Goal: Task Accomplishment & Management: Complete application form

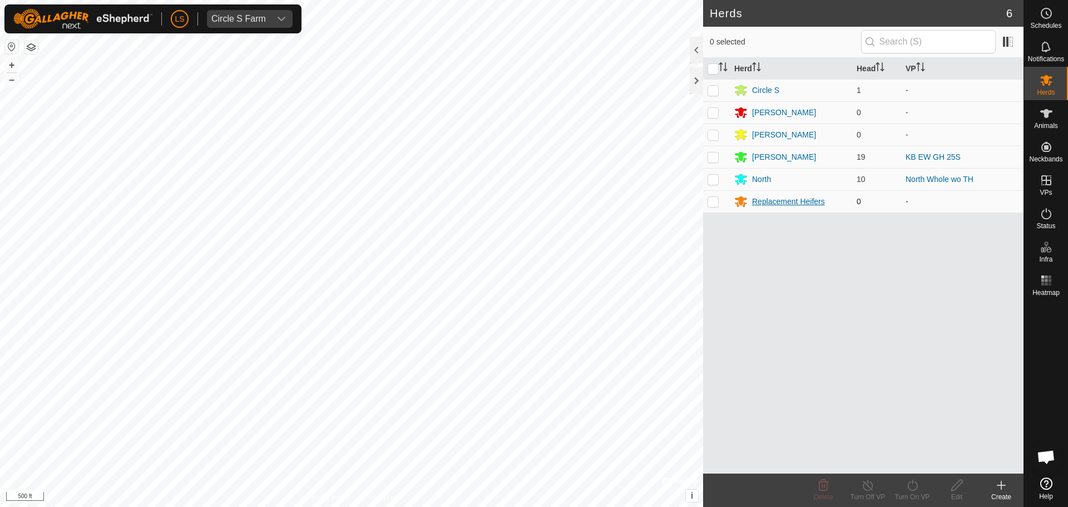
click at [765, 205] on div "Replacement Heifers" at bounding box center [788, 202] width 73 height 12
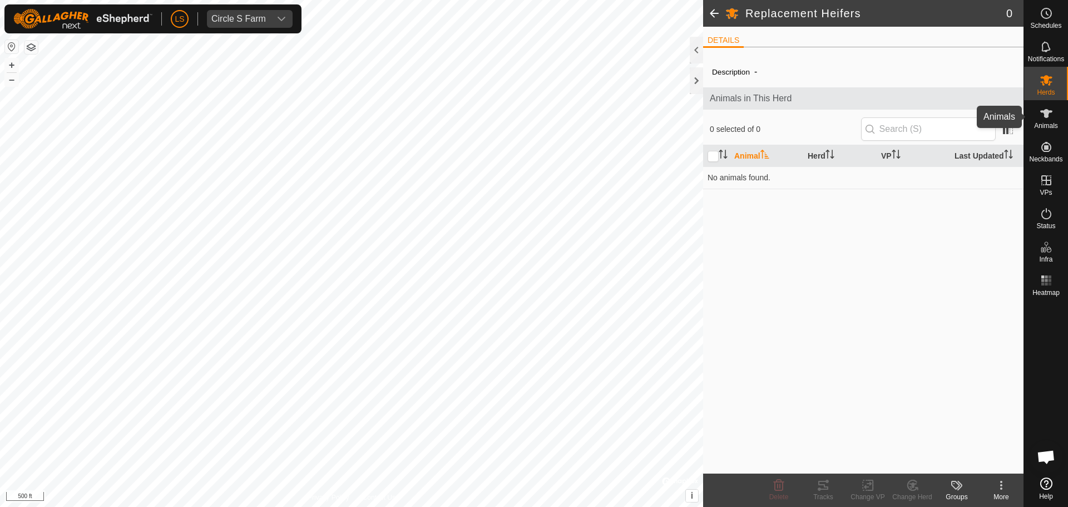
click at [1048, 130] on div "Animals" at bounding box center [1046, 116] width 44 height 33
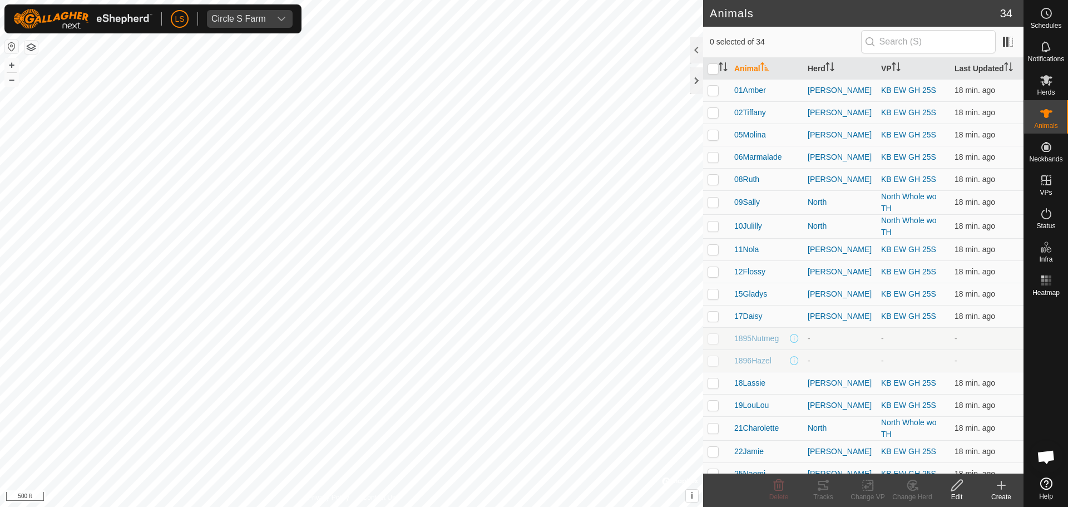
click at [1000, 487] on icon at bounding box center [1001, 485] width 13 height 13
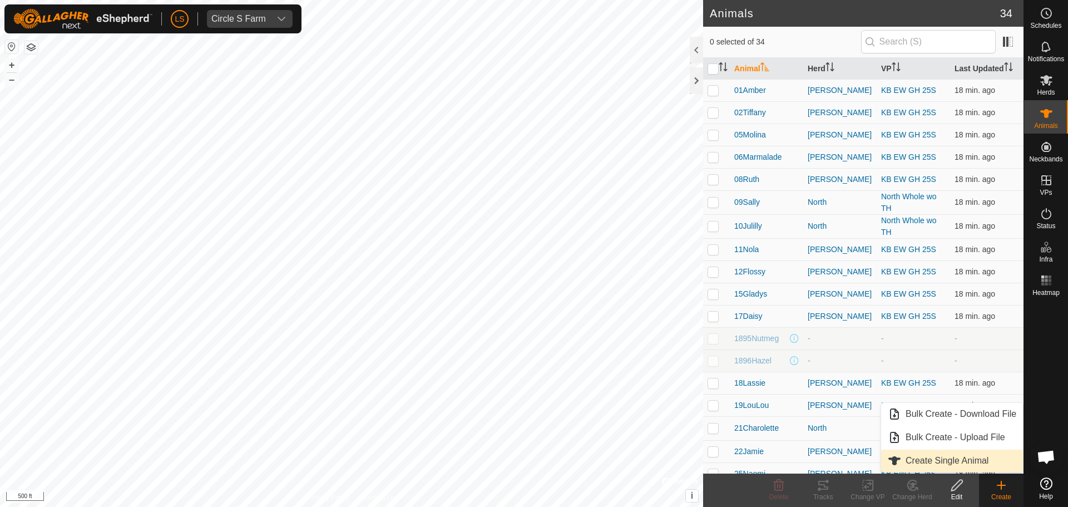
click at [974, 463] on link "Create Single Animal" at bounding box center [952, 461] width 142 height 22
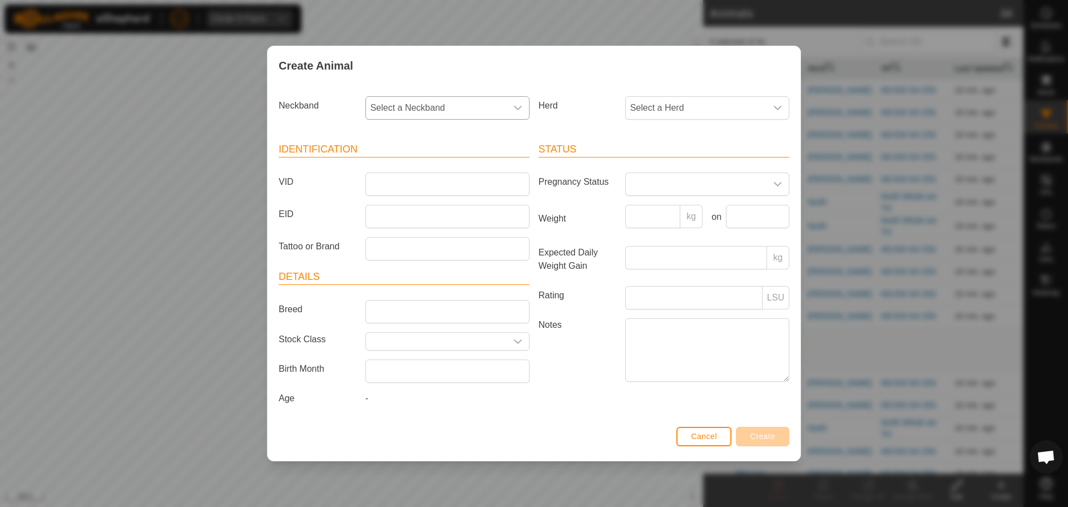
click at [522, 112] on div "dropdown trigger" at bounding box center [518, 108] width 22 height 22
type input "026"
click at [418, 169] on li "0261606284" at bounding box center [448, 165] width 163 height 22
click at [674, 111] on span "Select a Herd" at bounding box center [696, 108] width 141 height 22
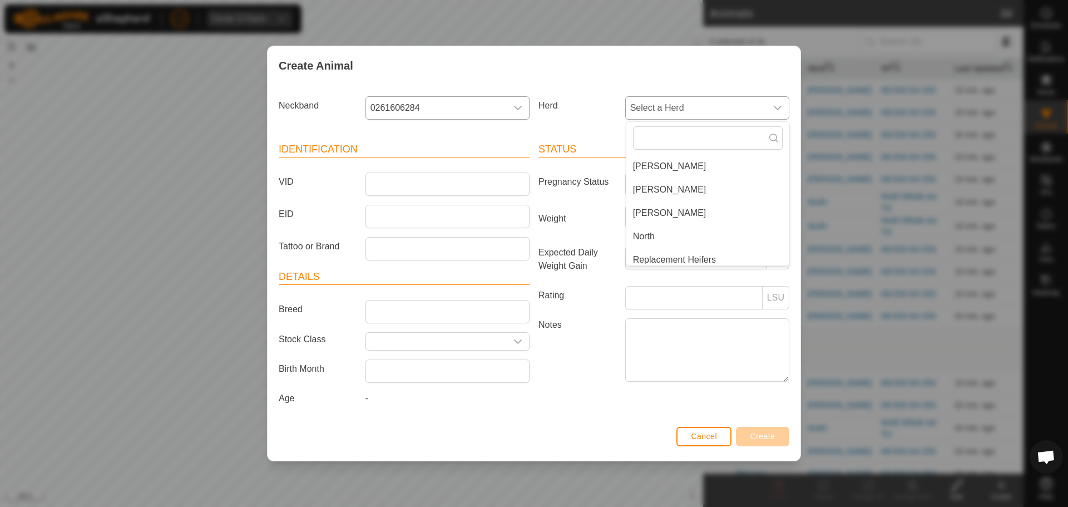
scroll to position [51, 0]
click at [659, 253] on li "Replacement Heifers" at bounding box center [708, 254] width 163 height 22
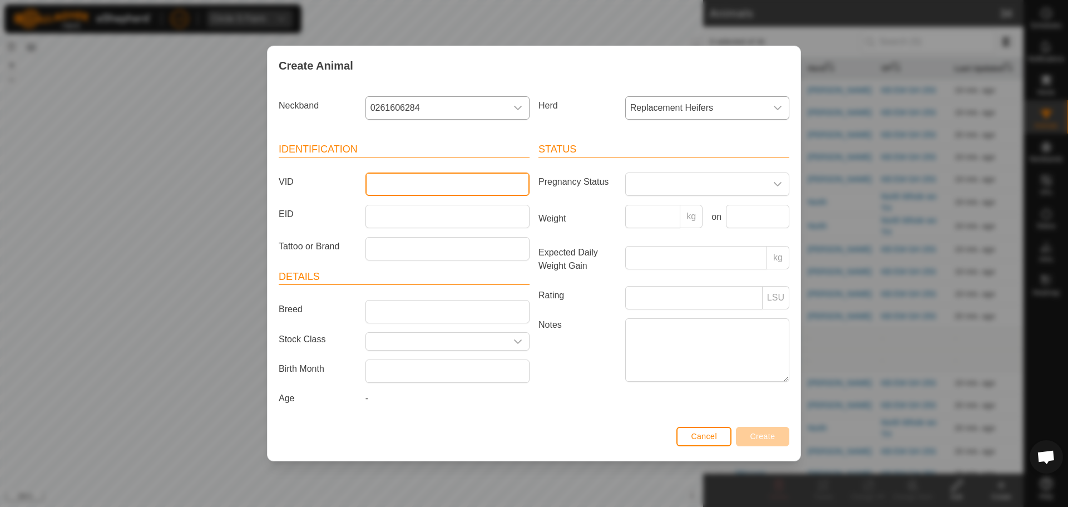
click at [416, 187] on input "VID" at bounding box center [448, 183] width 164 height 23
type input "42Dolly"
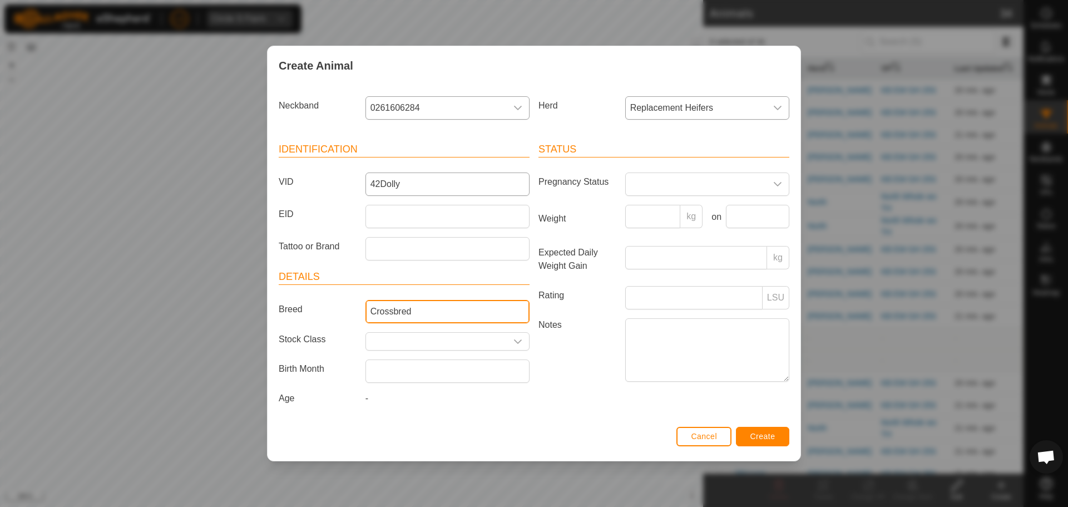
type input "Crossbred"
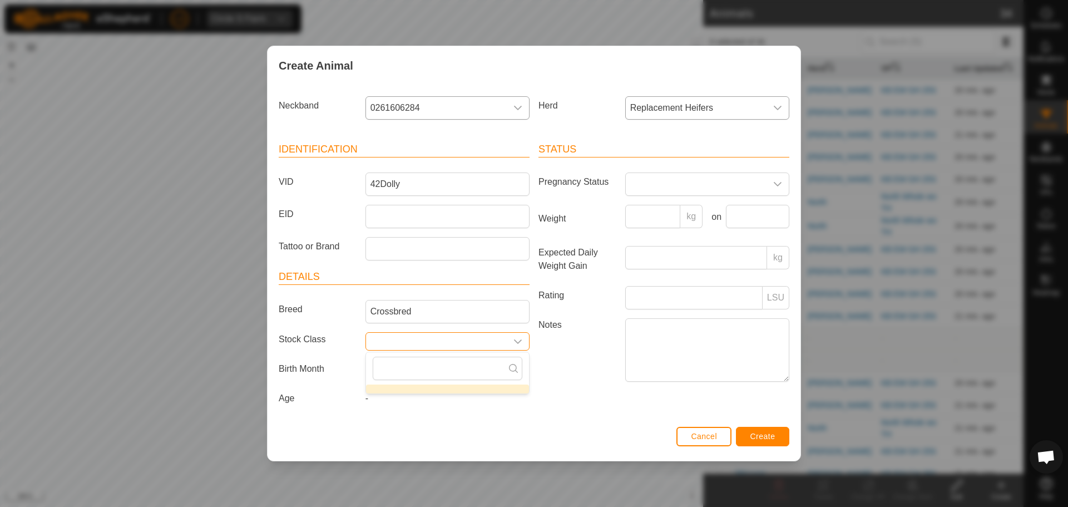
click at [516, 345] on icon "dropdown trigger" at bounding box center [518, 341] width 9 height 9
click at [514, 345] on icon "dropdown trigger" at bounding box center [518, 341] width 9 height 9
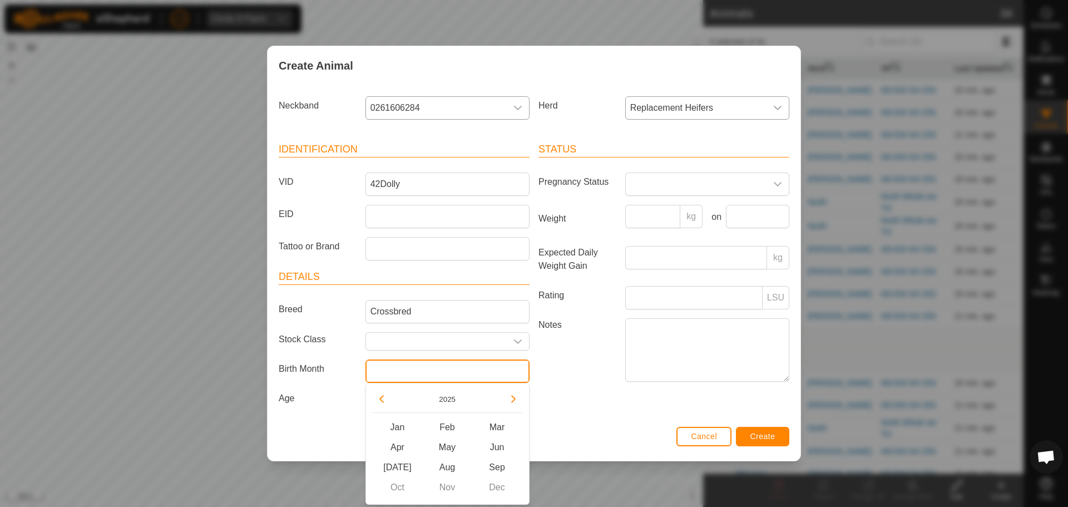
click at [454, 373] on input "text" at bounding box center [448, 370] width 164 height 23
click at [380, 398] on button "Previous Year" at bounding box center [382, 399] width 18 height 18
click at [447, 466] on span "Aug" at bounding box center [447, 467] width 50 height 20
type input "[DATE]"
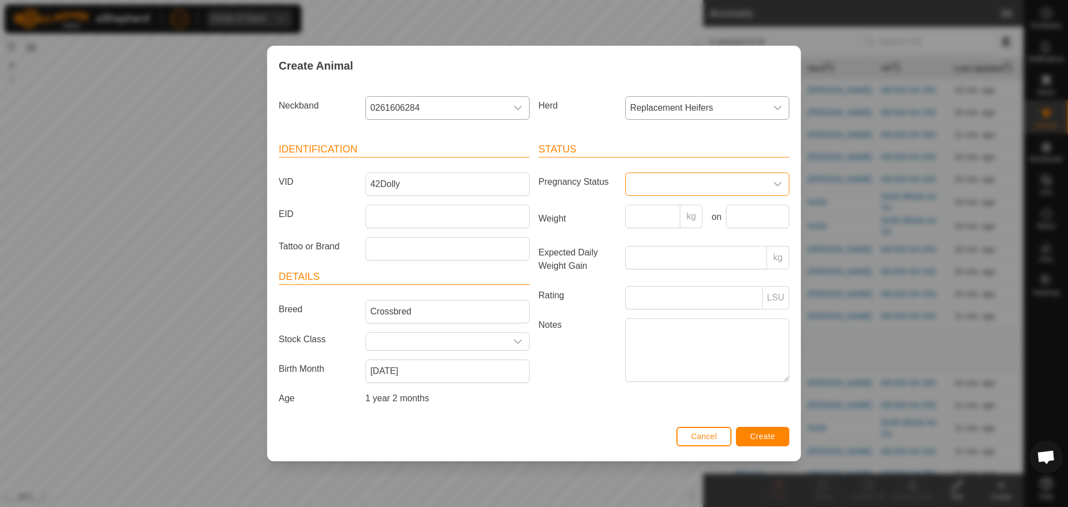
click at [655, 183] on span at bounding box center [696, 184] width 141 height 22
click at [662, 212] on li "Empty" at bounding box center [708, 209] width 163 height 22
click at [755, 428] on button "Create" at bounding box center [762, 436] width 53 height 19
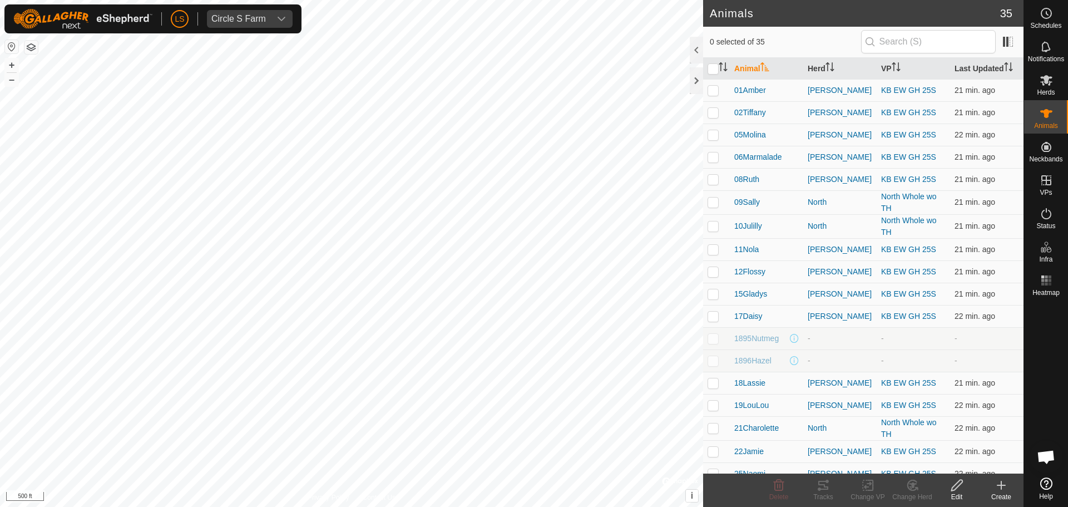
click at [1000, 485] on icon at bounding box center [1002, 485] width 8 height 0
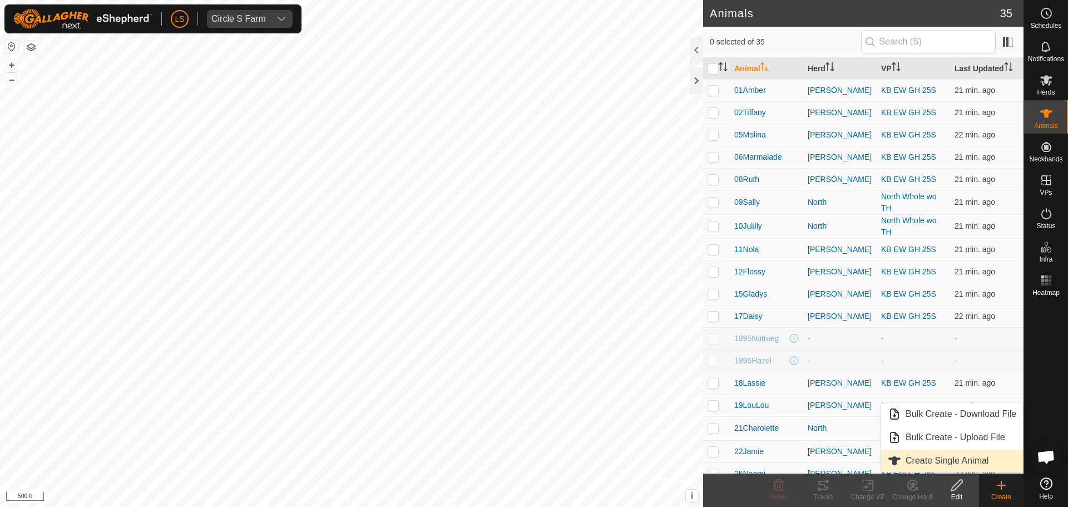
click at [974, 461] on link "Create Single Animal" at bounding box center [952, 461] width 142 height 22
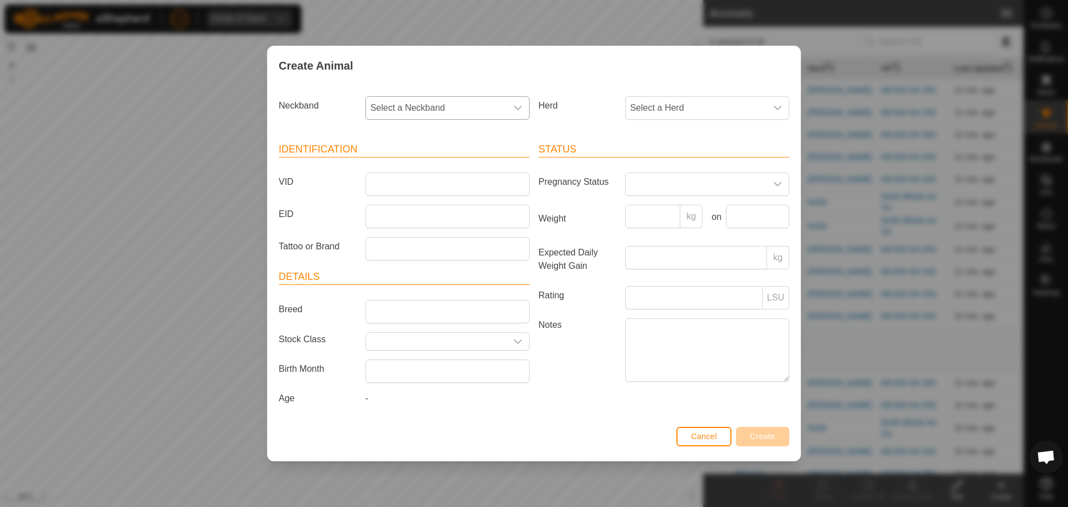
click at [515, 105] on icon "dropdown trigger" at bounding box center [518, 107] width 9 height 9
type input "271"
click at [401, 163] on li "2717958825" at bounding box center [448, 165] width 163 height 22
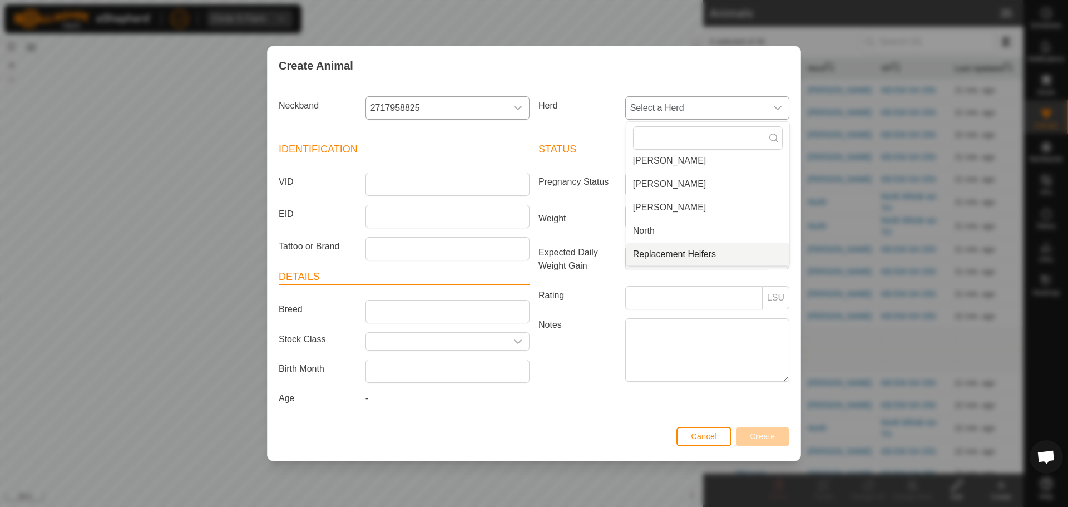
click at [639, 252] on li "Replacement Heifers" at bounding box center [708, 254] width 163 height 22
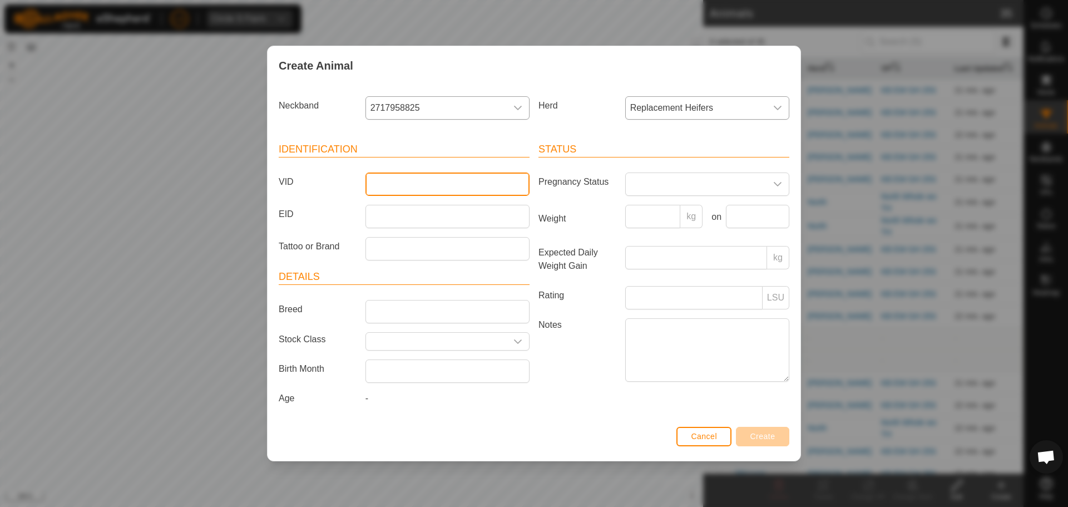
click at [414, 184] on input "VID" at bounding box center [448, 183] width 164 height 23
type input "71Dollop"
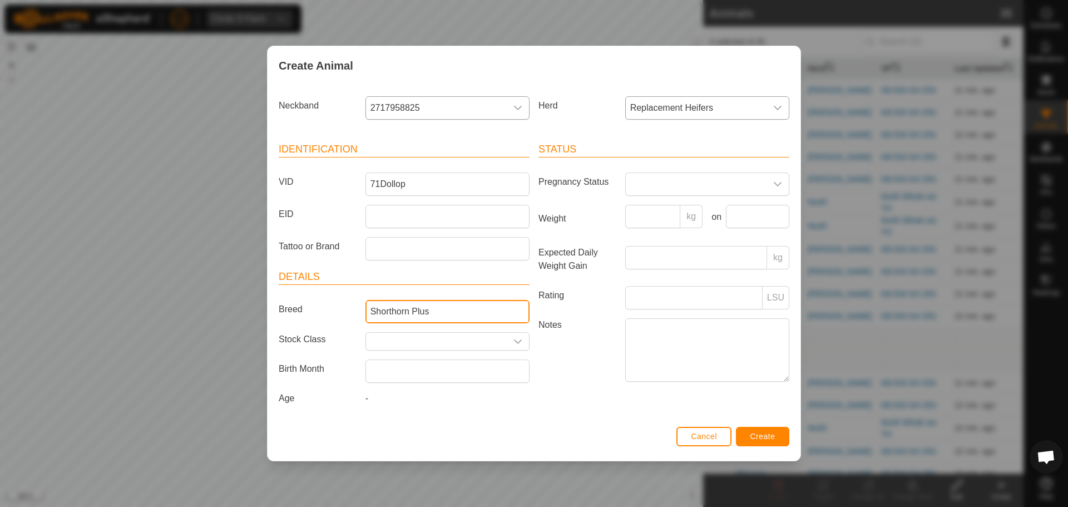
type input "Shorthorn Plus"
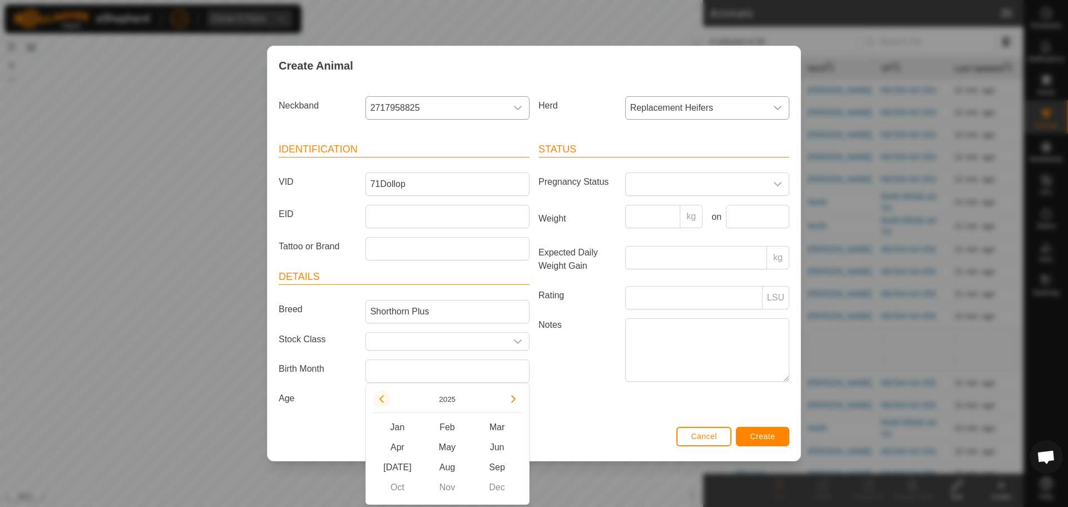
click at [383, 398] on button "Previous Year" at bounding box center [382, 399] width 18 height 18
click at [499, 467] on span "Sep" at bounding box center [497, 467] width 50 height 20
type input "[DATE]"
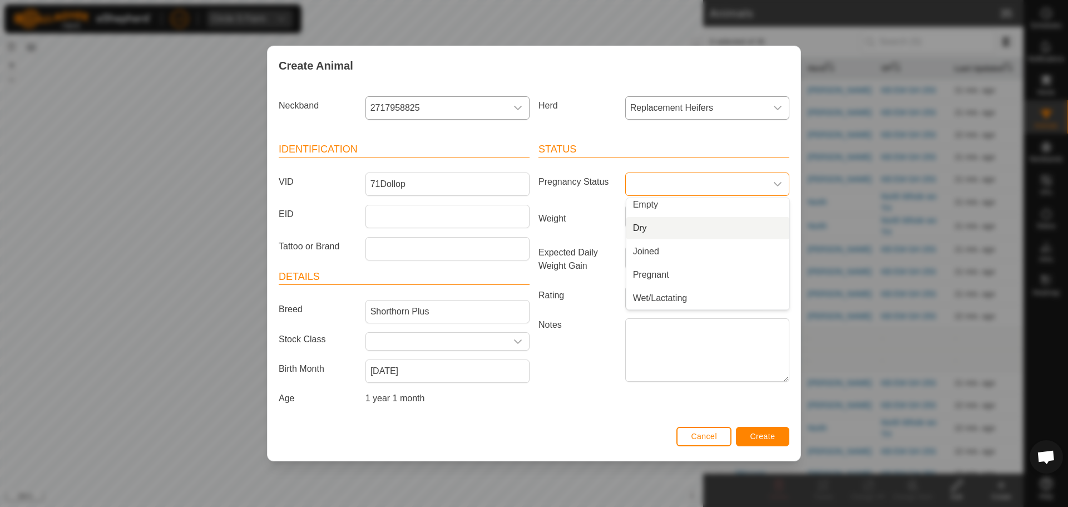
scroll to position [0, 0]
click at [650, 211] on li "Empty" at bounding box center [708, 209] width 163 height 22
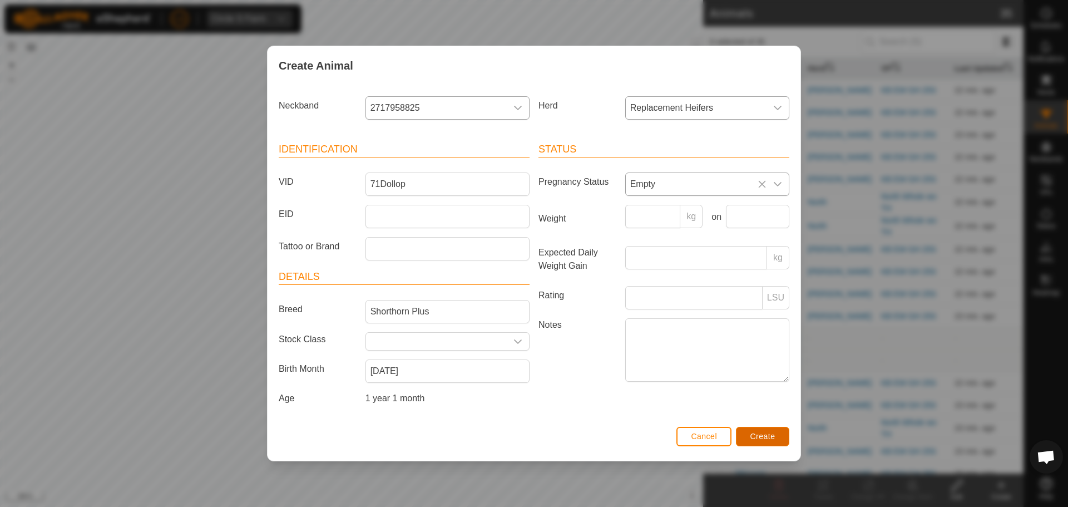
click at [765, 438] on span "Create" at bounding box center [763, 436] width 25 height 9
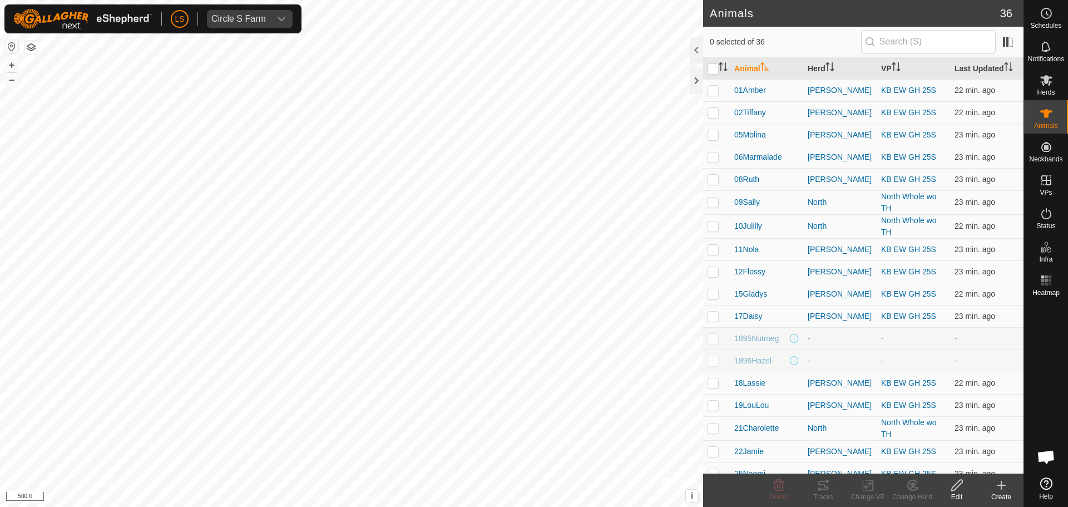
click at [1005, 485] on icon at bounding box center [1002, 485] width 8 height 0
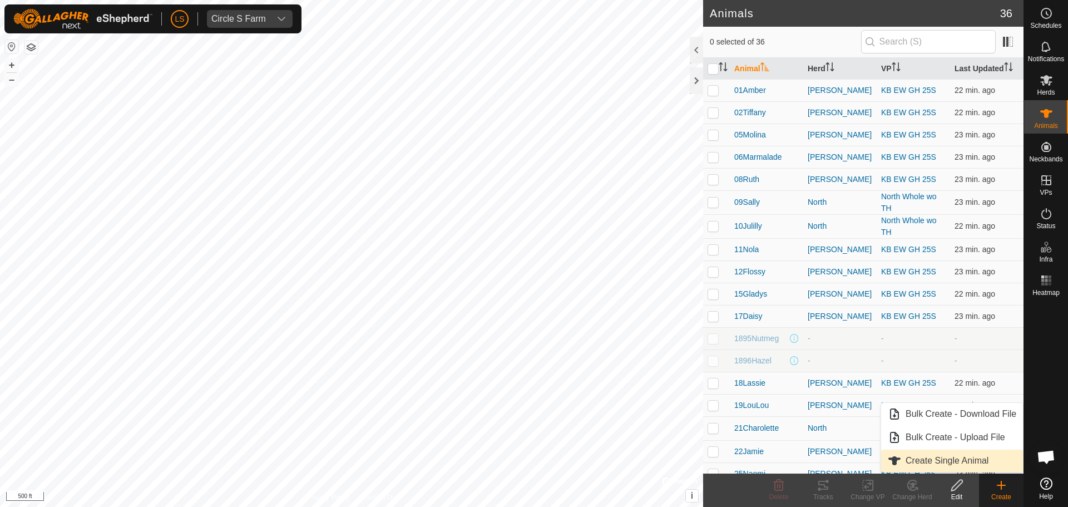
click at [965, 461] on link "Create Single Animal" at bounding box center [952, 461] width 142 height 22
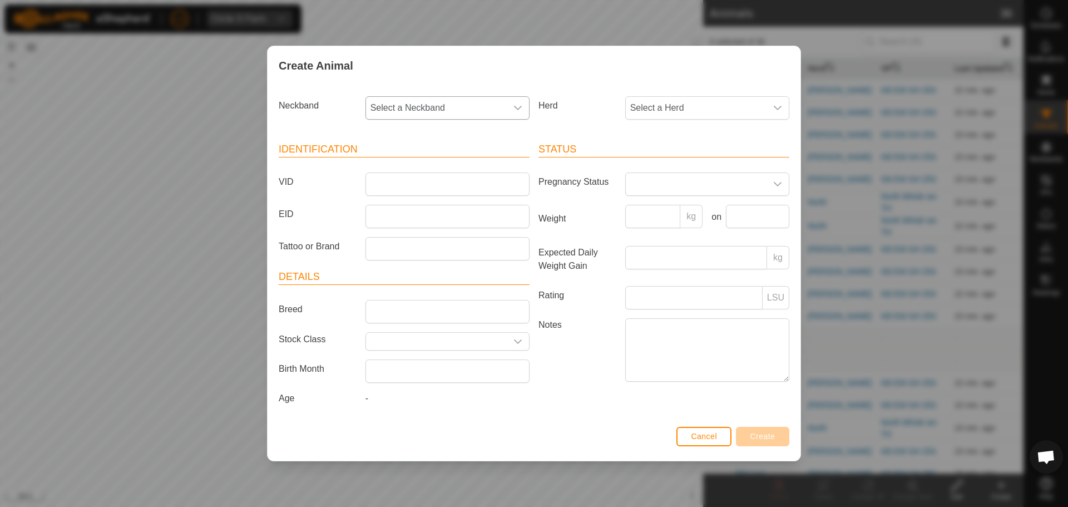
click at [516, 108] on icon "dropdown trigger" at bounding box center [518, 108] width 8 height 4
type input "375"
click at [400, 159] on li "3756136981" at bounding box center [448, 165] width 163 height 22
click at [389, 187] on input "VID" at bounding box center [448, 183] width 164 height 23
type input "75Sweetheart"
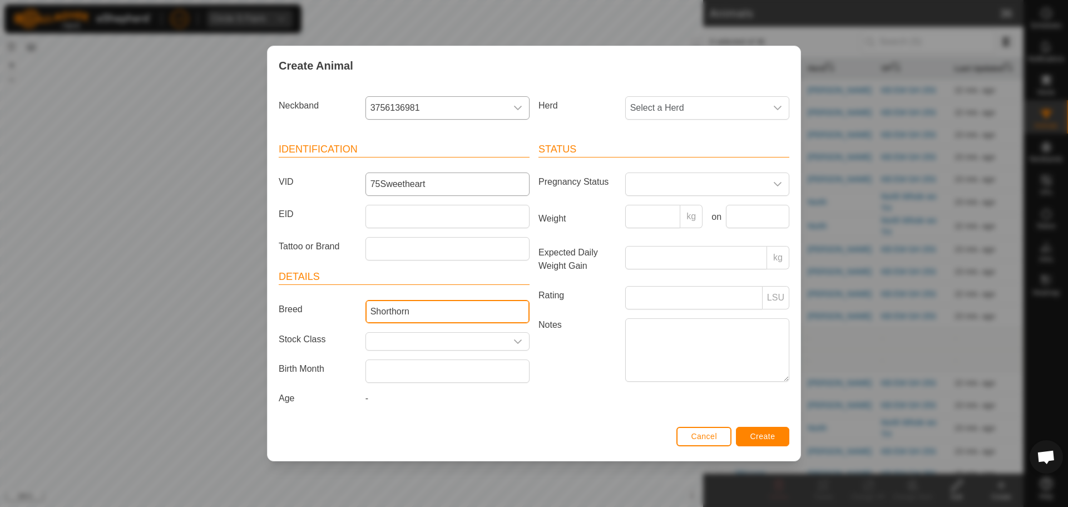
type input "Shorthorn"
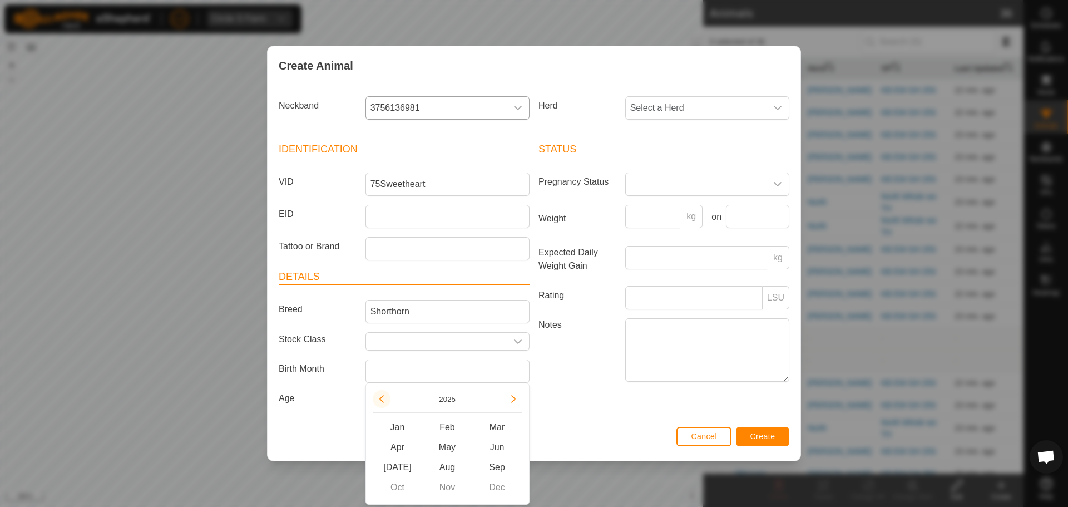
click at [383, 401] on button "Previous Year" at bounding box center [382, 399] width 18 height 18
click at [502, 467] on span "Sep" at bounding box center [497, 467] width 50 height 20
type input "[DATE]"
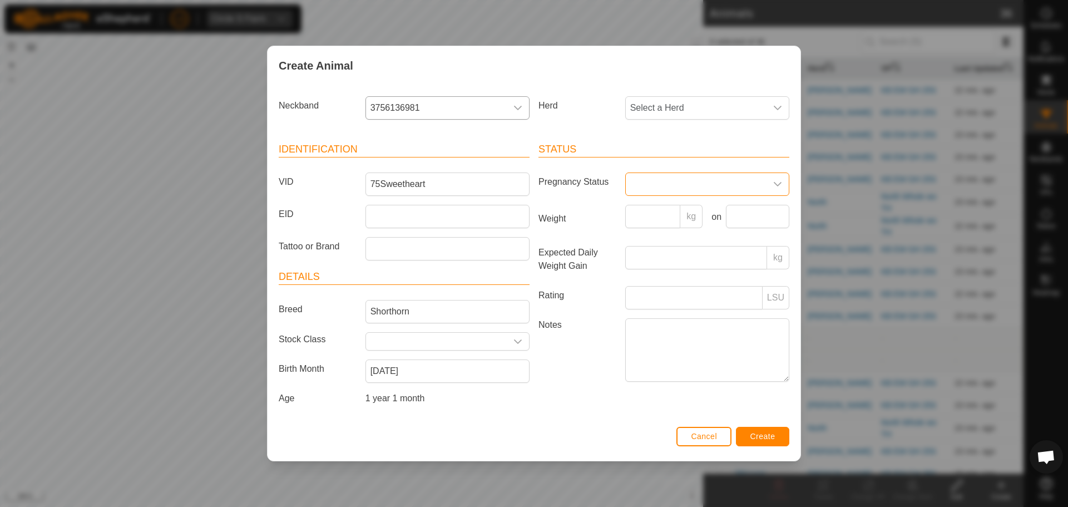
click at [664, 174] on span at bounding box center [696, 184] width 141 height 22
click at [648, 205] on li "Empty" at bounding box center [708, 209] width 163 height 22
click at [757, 434] on span "Create" at bounding box center [763, 436] width 25 height 9
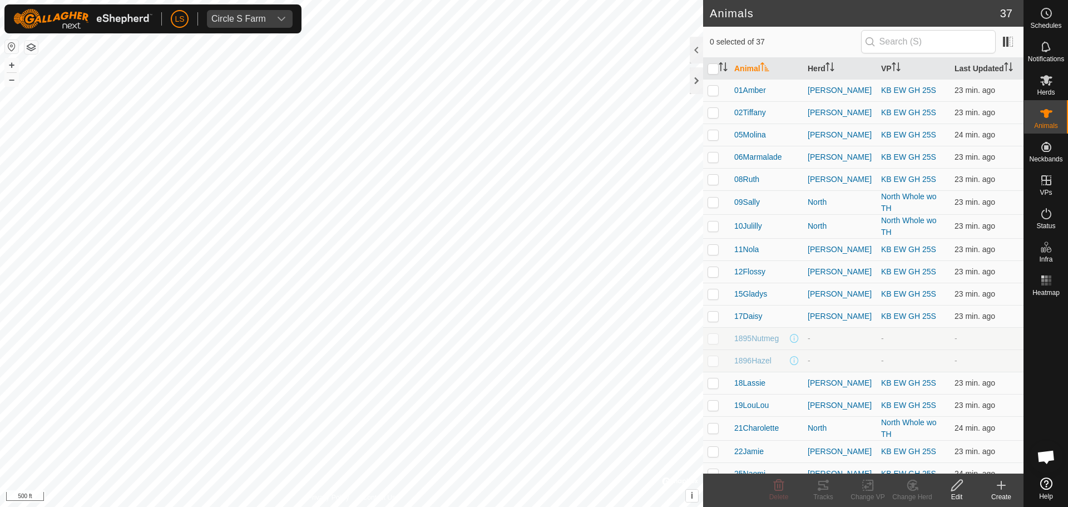
click at [997, 487] on icon at bounding box center [1001, 485] width 13 height 13
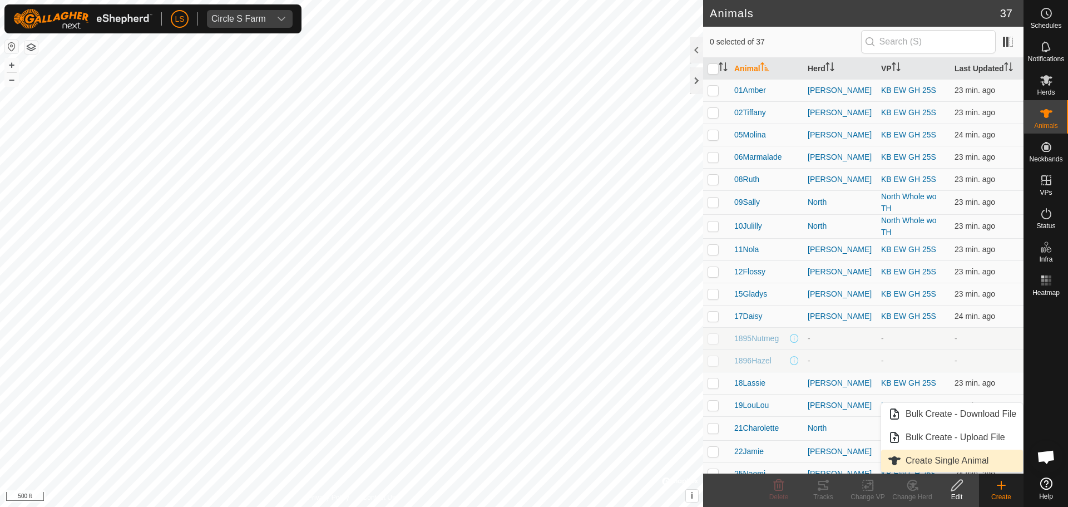
click at [978, 462] on link "Create Single Animal" at bounding box center [952, 461] width 142 height 22
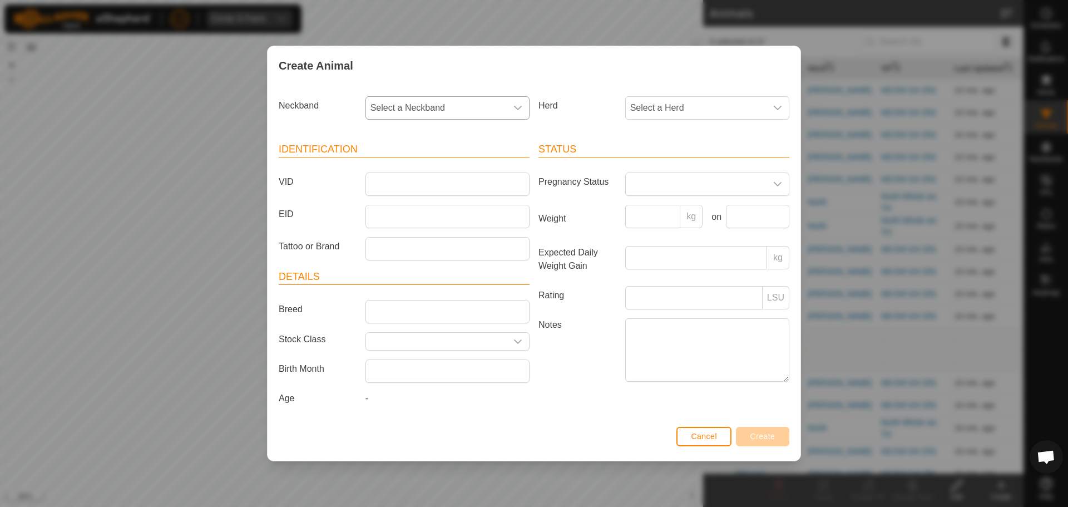
click at [509, 114] on div "dropdown trigger" at bounding box center [518, 108] width 22 height 22
type input "244"
click at [426, 166] on li "2443789481" at bounding box center [448, 165] width 163 height 22
click at [413, 184] on input "VID" at bounding box center [448, 183] width 164 height 23
type input "94Mayberry"
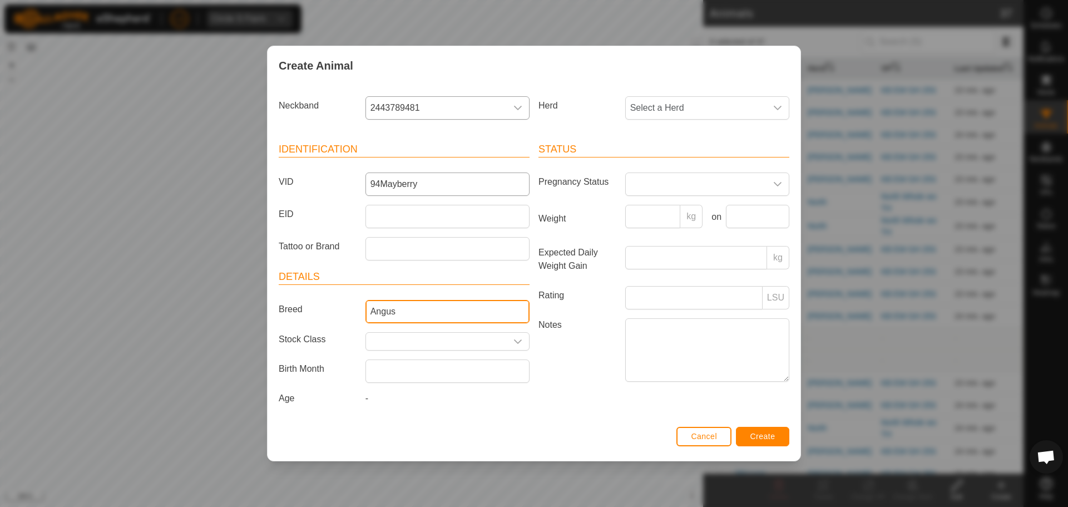
type input "Angus"
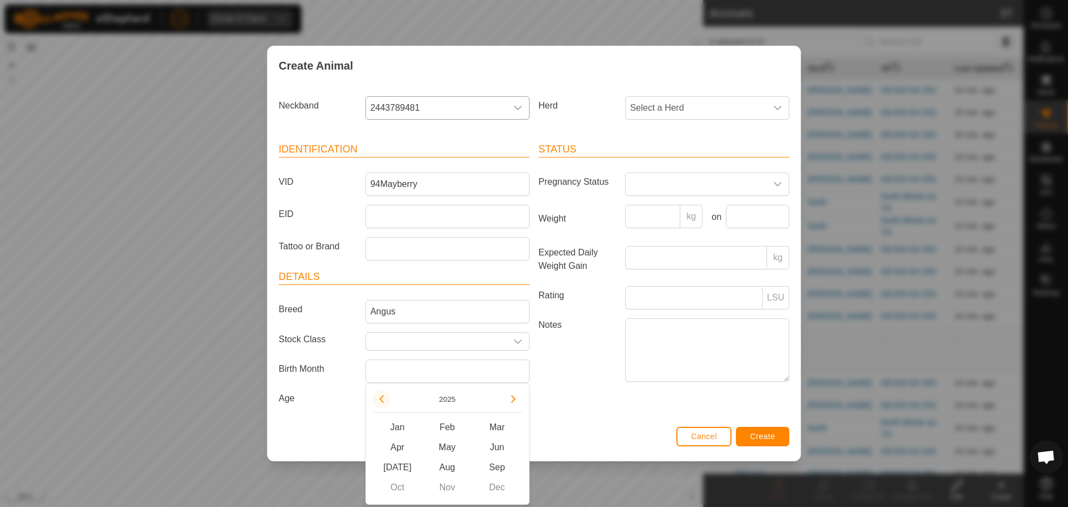
click at [383, 400] on button "Previous Year" at bounding box center [382, 399] width 18 height 18
click at [401, 446] on span "Apr" at bounding box center [398, 447] width 50 height 20
type input "[DATE]"
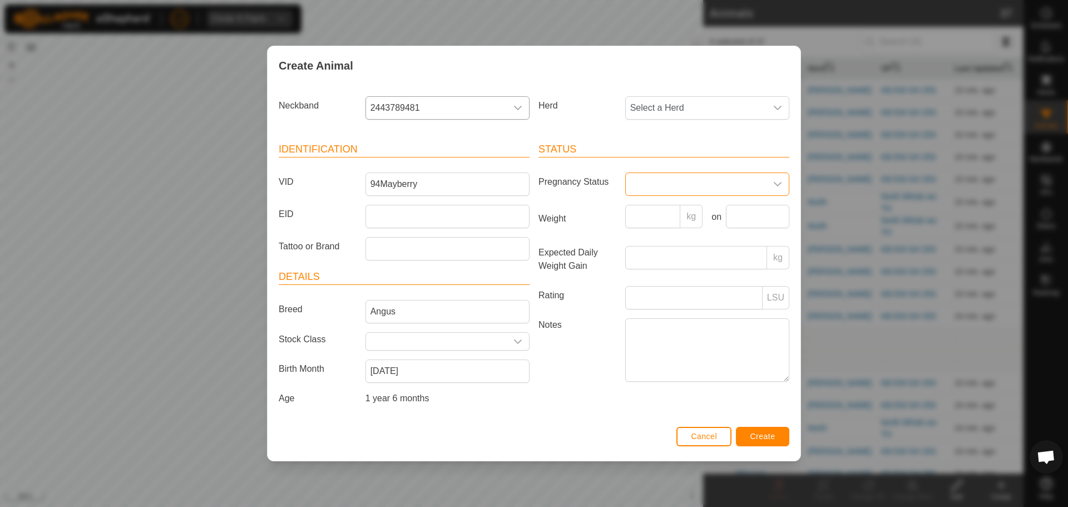
click at [692, 188] on span at bounding box center [696, 184] width 141 height 22
click at [673, 212] on li "Empty" at bounding box center [708, 209] width 163 height 22
click at [753, 434] on span "Create" at bounding box center [763, 436] width 25 height 9
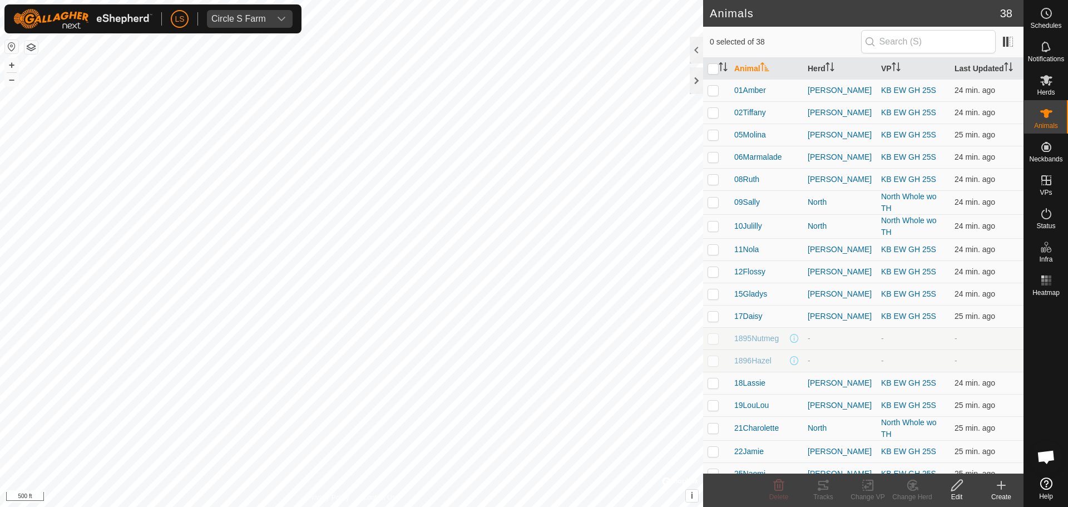
click at [1004, 484] on icon at bounding box center [1001, 485] width 13 height 13
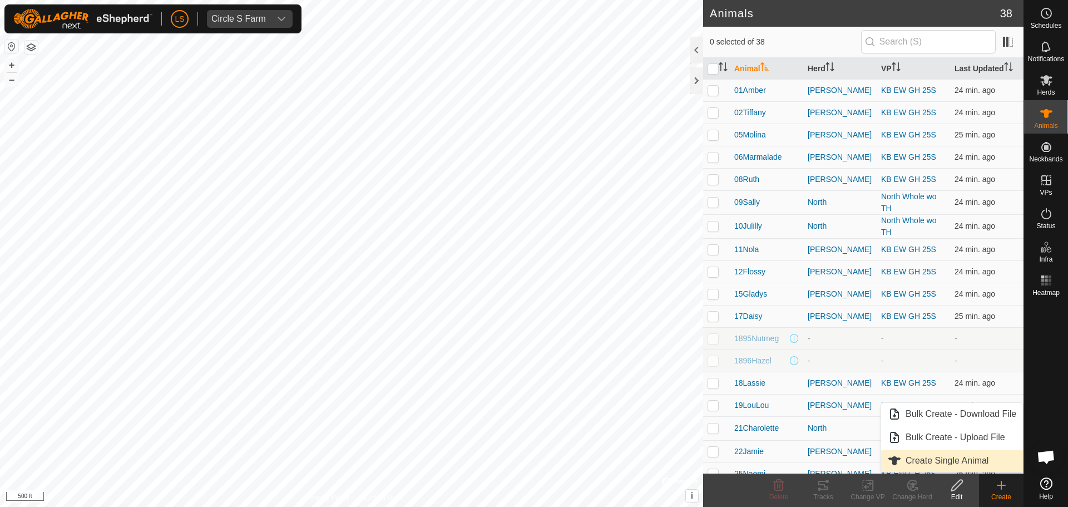
click at [982, 464] on link "Create Single Animal" at bounding box center [952, 461] width 142 height 22
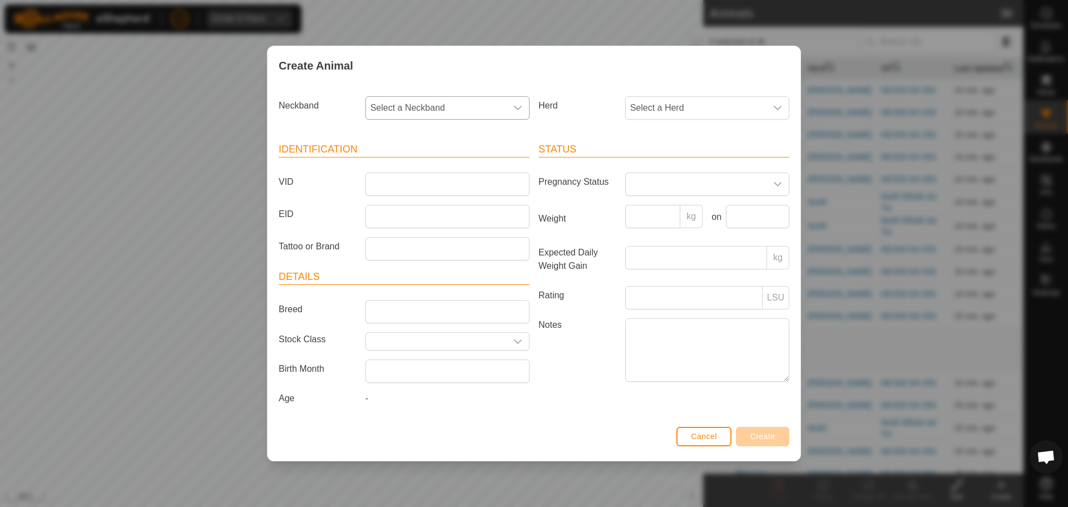
click at [515, 108] on icon "dropdown trigger" at bounding box center [518, 107] width 9 height 9
type input "2755"
click at [414, 162] on li "2755646872" at bounding box center [448, 165] width 163 height 22
click at [407, 180] on input "VID" at bounding box center [448, 183] width 164 height 23
type input "48Maple"
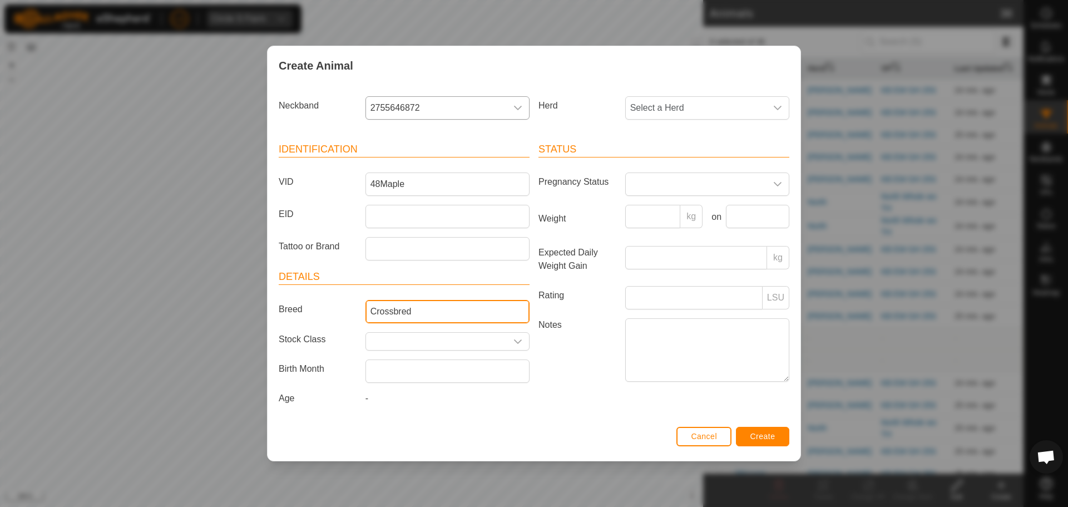
type input "Crossbred"
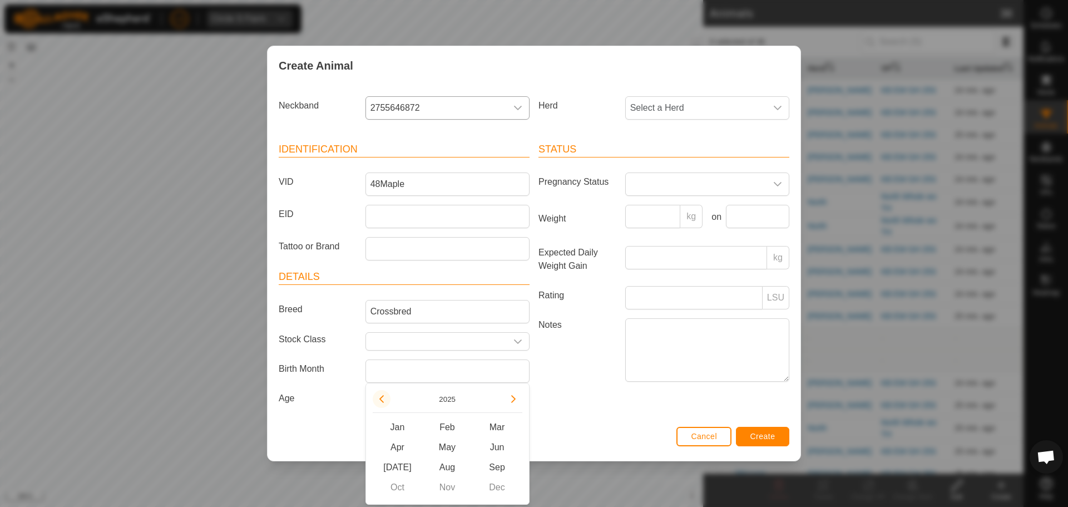
click at [383, 401] on button "Previous Year" at bounding box center [382, 399] width 18 height 18
click at [402, 443] on span "Apr" at bounding box center [398, 447] width 50 height 20
type input "[DATE]"
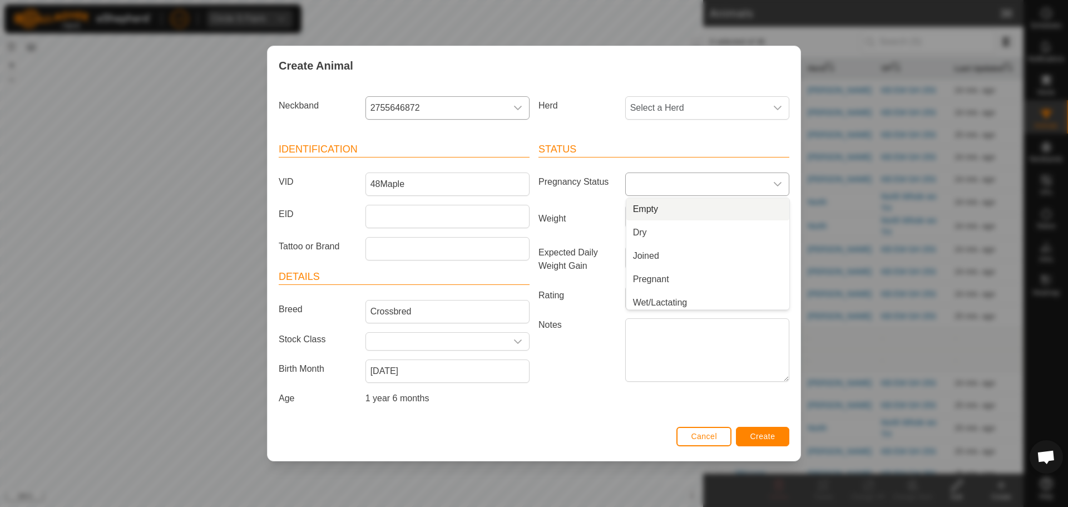
click at [644, 216] on li "Empty" at bounding box center [708, 209] width 163 height 22
click at [755, 433] on span "Create" at bounding box center [763, 436] width 25 height 9
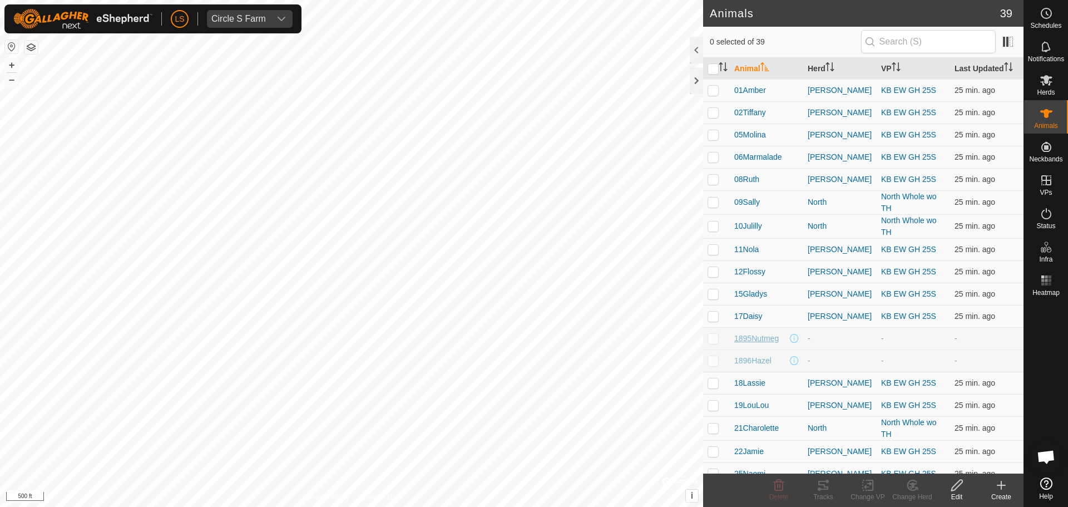
click at [760, 339] on span "1895Nutmeg" at bounding box center [757, 339] width 45 height 12
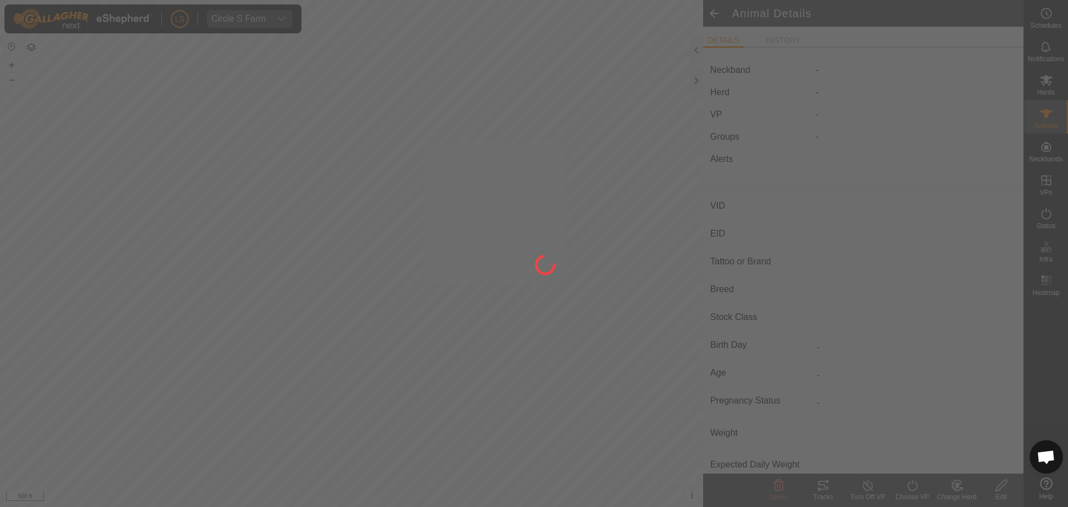
type input "1895Nutmeg"
type input "-"
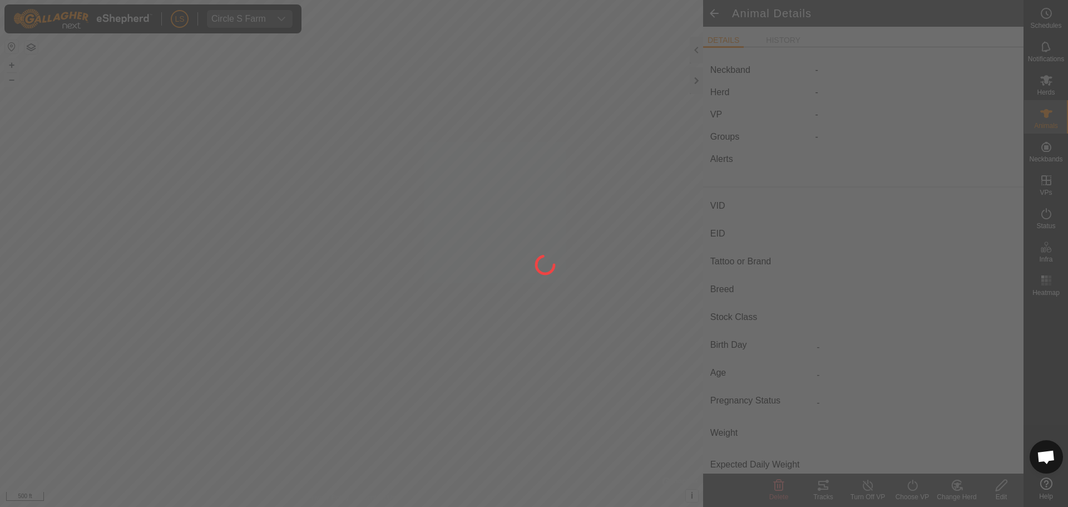
type input "0 kg"
type input "-"
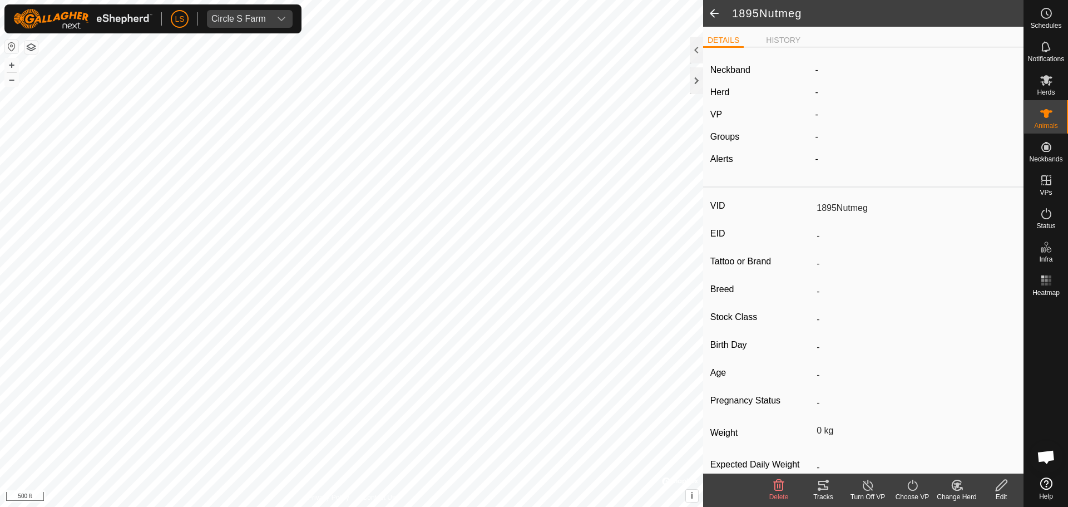
click at [1002, 485] on icon at bounding box center [1002, 485] width 14 height 13
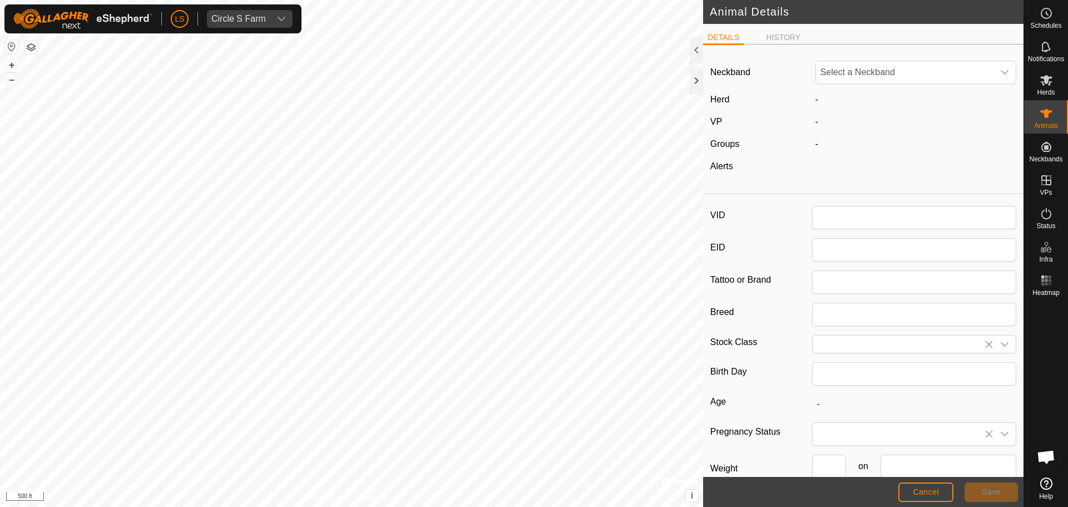
type input "1895Nutmeg"
type input "0"
click at [861, 76] on span "Unfit" at bounding box center [905, 72] width 178 height 22
type input "032"
click at [852, 128] on li "0326120616" at bounding box center [914, 130] width 195 height 22
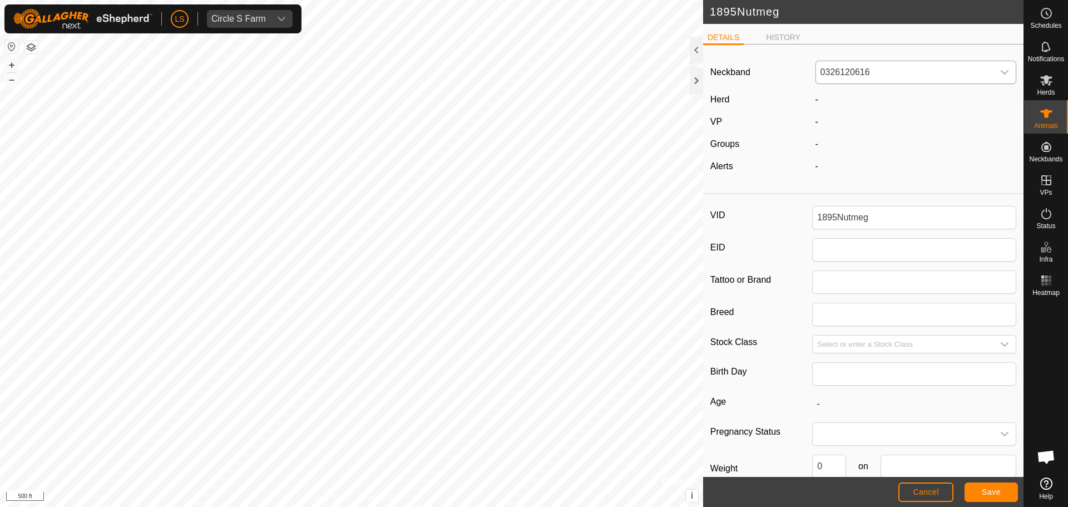
click at [817, 93] on div "-" at bounding box center [916, 99] width 210 height 13
click at [817, 99] on div "-" at bounding box center [916, 99] width 210 height 13
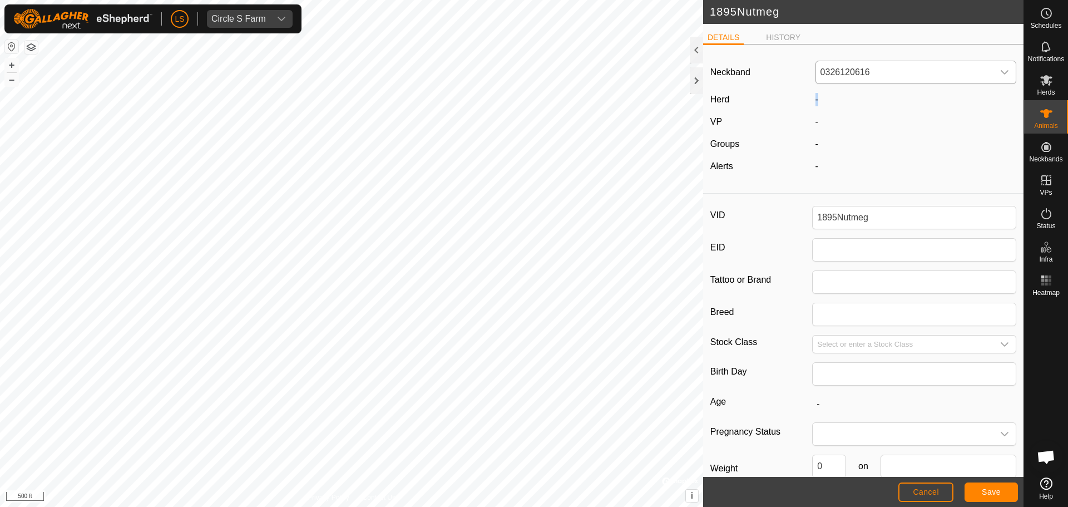
click at [817, 99] on div "-" at bounding box center [916, 99] width 210 height 13
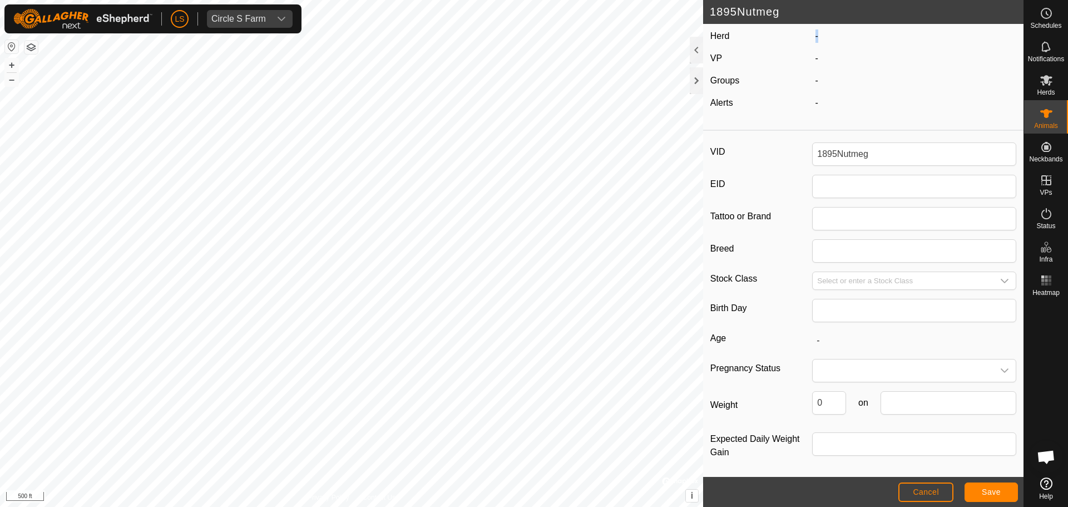
scroll to position [66, 0]
click at [857, 361] on span at bounding box center [903, 368] width 181 height 22
click at [845, 431] on li "Pregnant" at bounding box center [913, 436] width 198 height 22
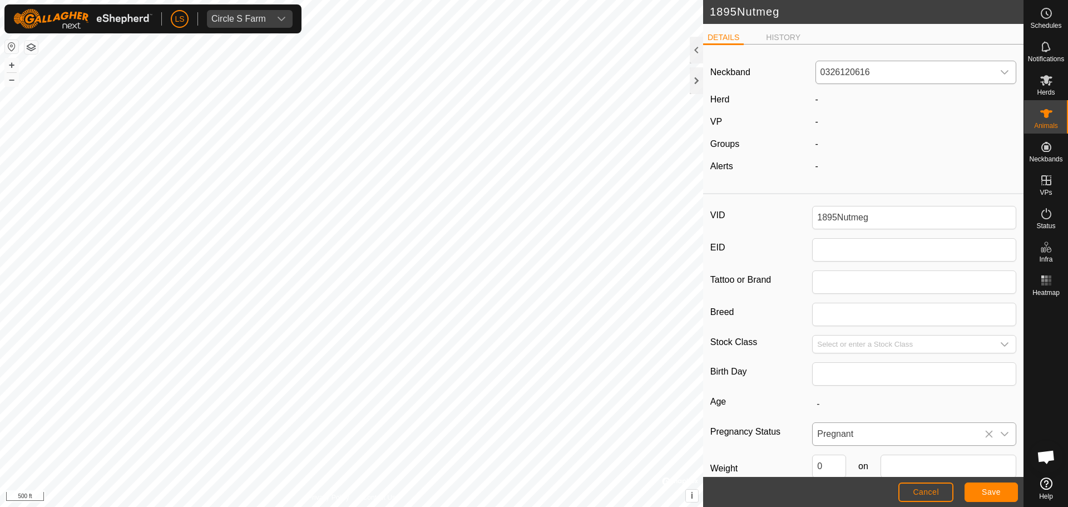
click at [804, 99] on div "Herd" at bounding box center [758, 99] width 105 height 13
click at [819, 101] on div "-" at bounding box center [916, 99] width 210 height 13
click at [985, 491] on span "Save" at bounding box center [991, 491] width 19 height 9
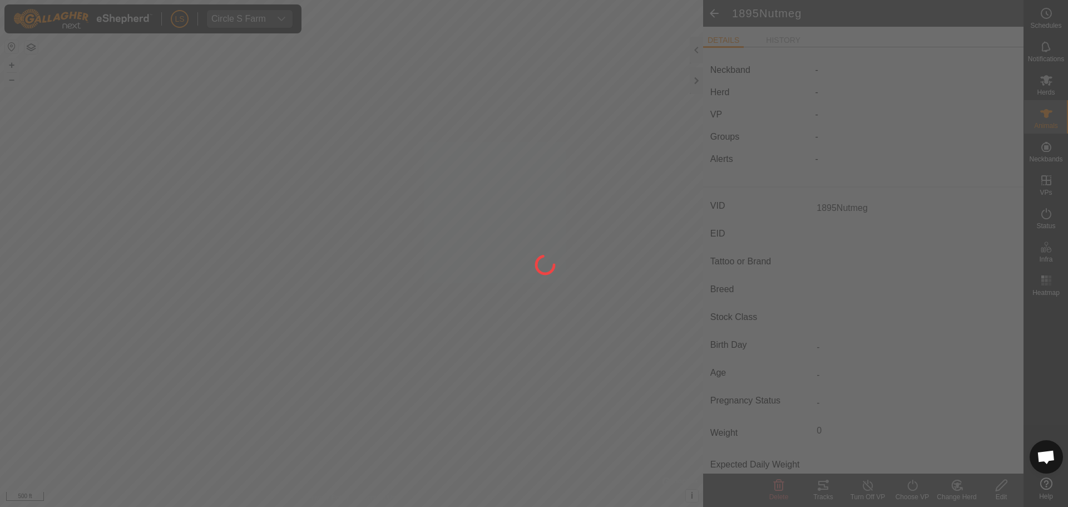
type input "-"
type input "0 kg"
type input "-"
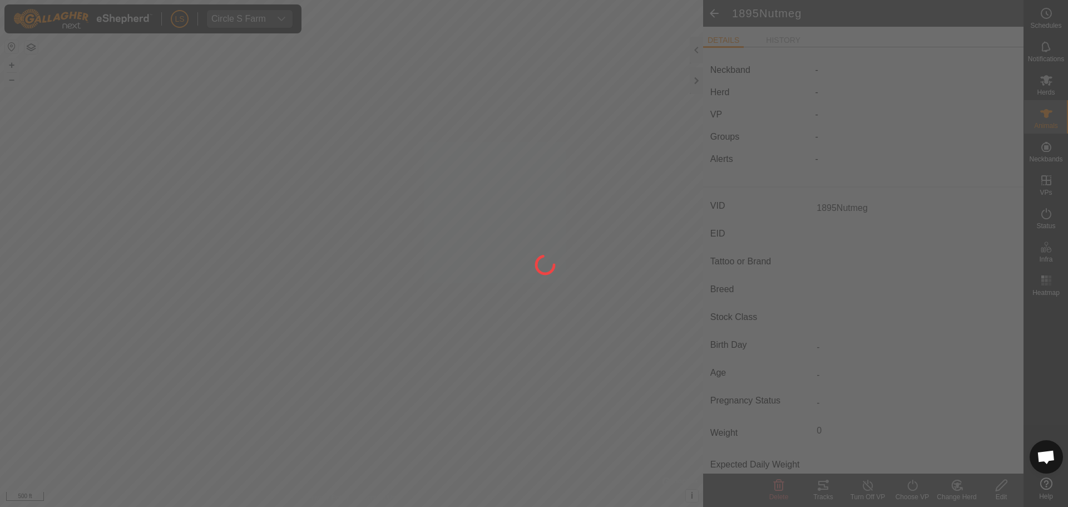
type input "-"
type input "Pregnant"
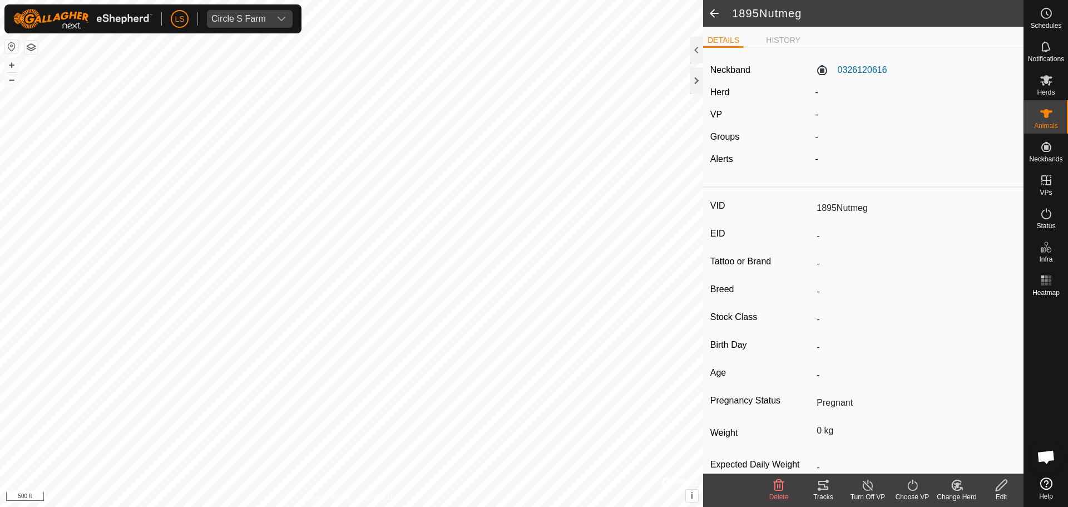
click at [956, 483] on icon at bounding box center [957, 485] width 14 height 13
click at [964, 433] on link "Choose Herd..." at bounding box center [990, 437] width 110 height 22
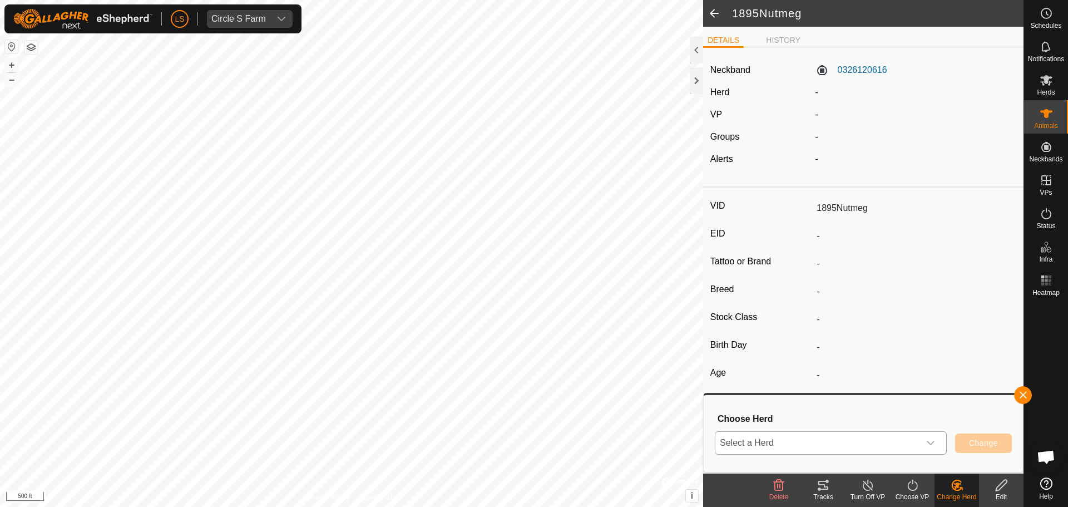
click at [932, 445] on icon "dropdown trigger" at bounding box center [930, 442] width 9 height 9
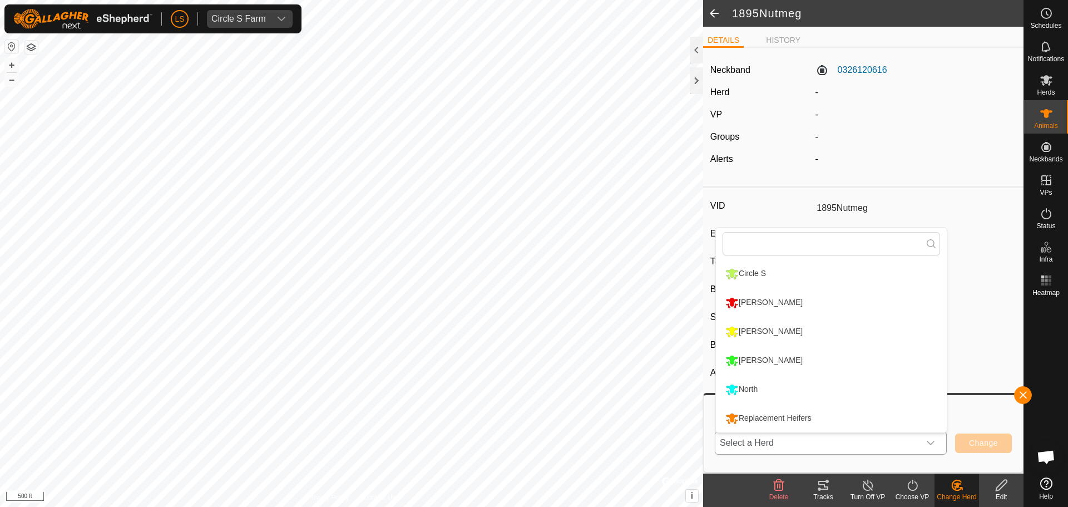
click at [855, 423] on li "Replacement Heifers" at bounding box center [831, 419] width 231 height 28
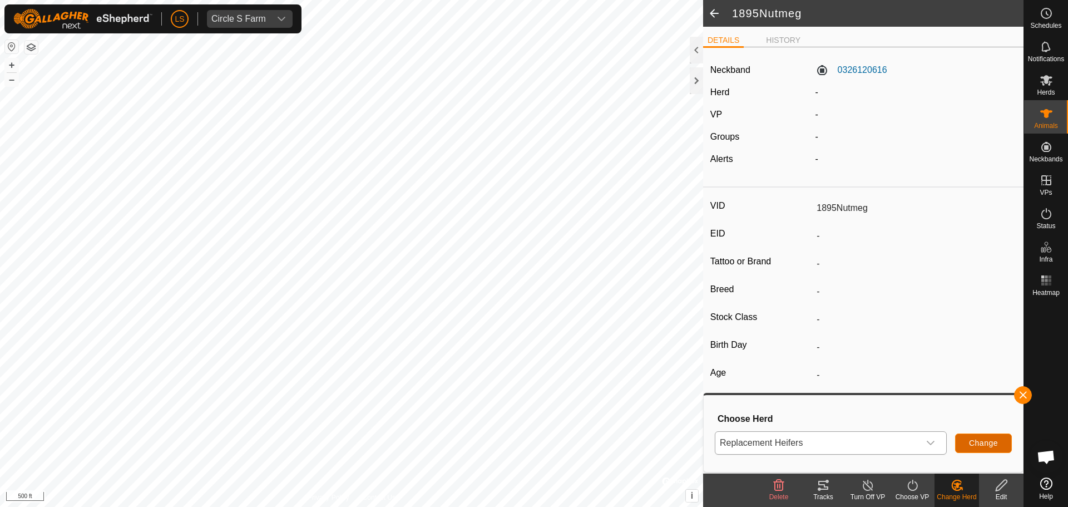
click at [969, 445] on span "Change" at bounding box center [983, 442] width 29 height 9
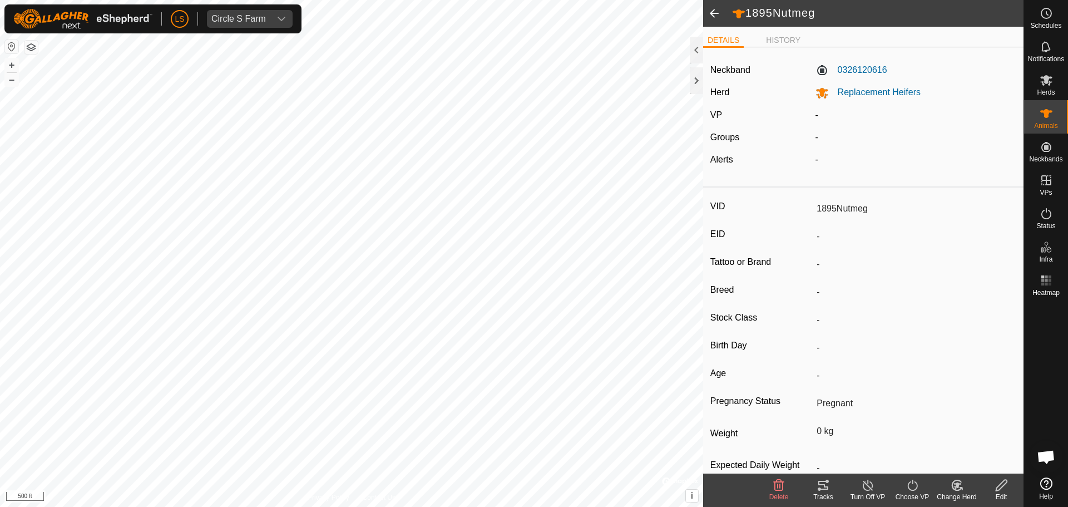
click at [714, 12] on span at bounding box center [714, 13] width 22 height 27
type input "1895Nutmeg"
type input "-"
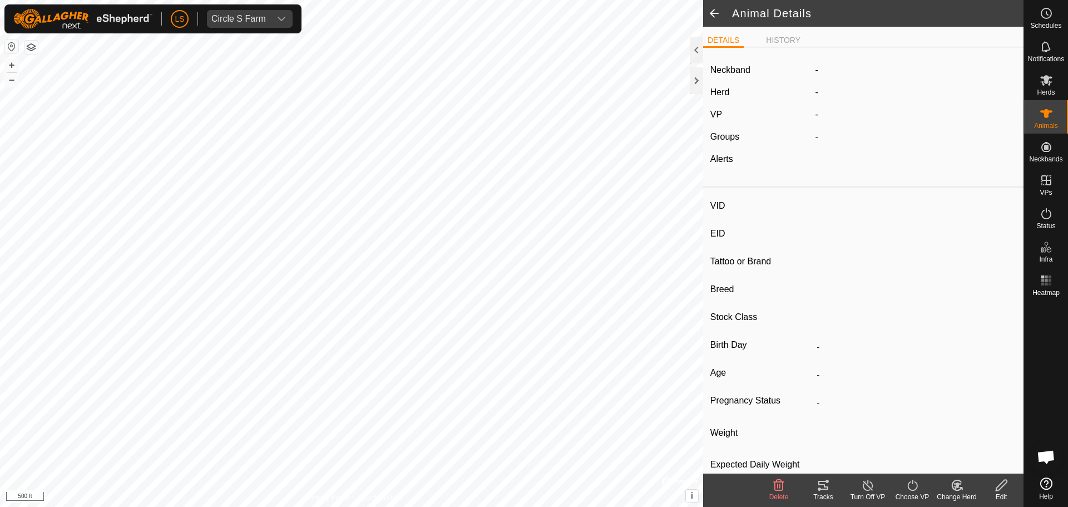
type input "-"
type input "Pregnant"
type input "0 kg"
type input "-"
click at [1048, 112] on icon at bounding box center [1047, 113] width 12 height 9
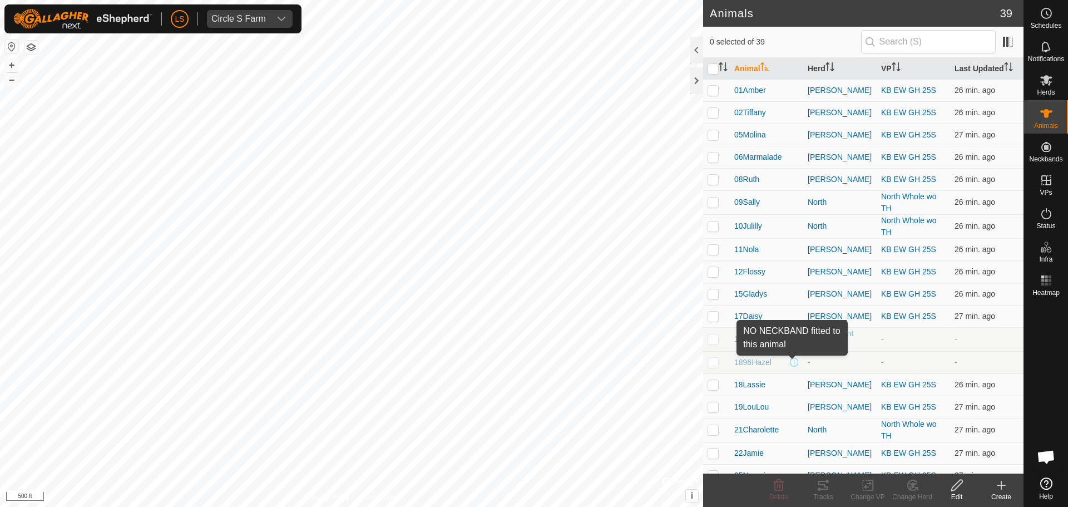
click at [792, 361] on span at bounding box center [794, 362] width 9 height 9
click at [758, 361] on span "1896Hazel" at bounding box center [753, 363] width 37 height 12
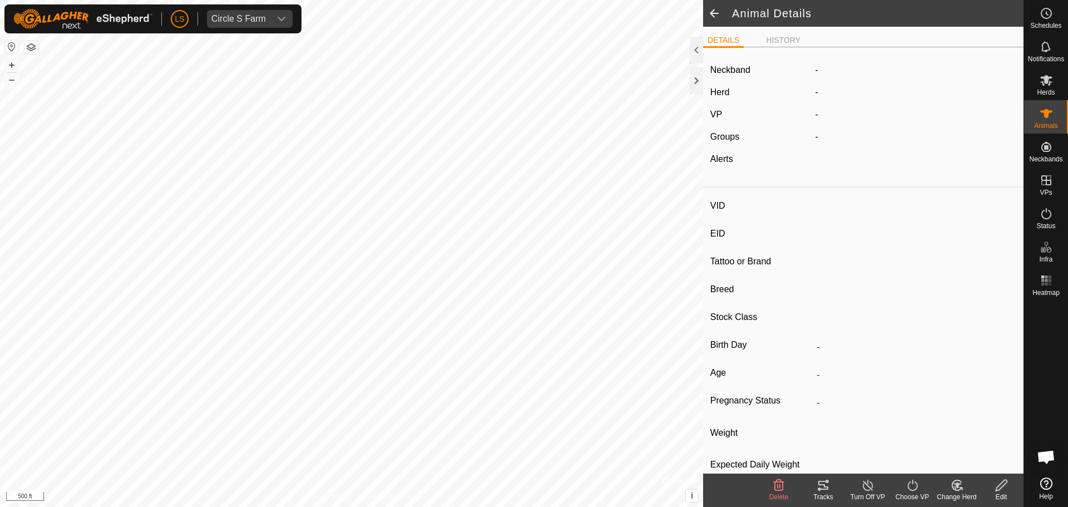
type input "1896Hazel"
type input "-"
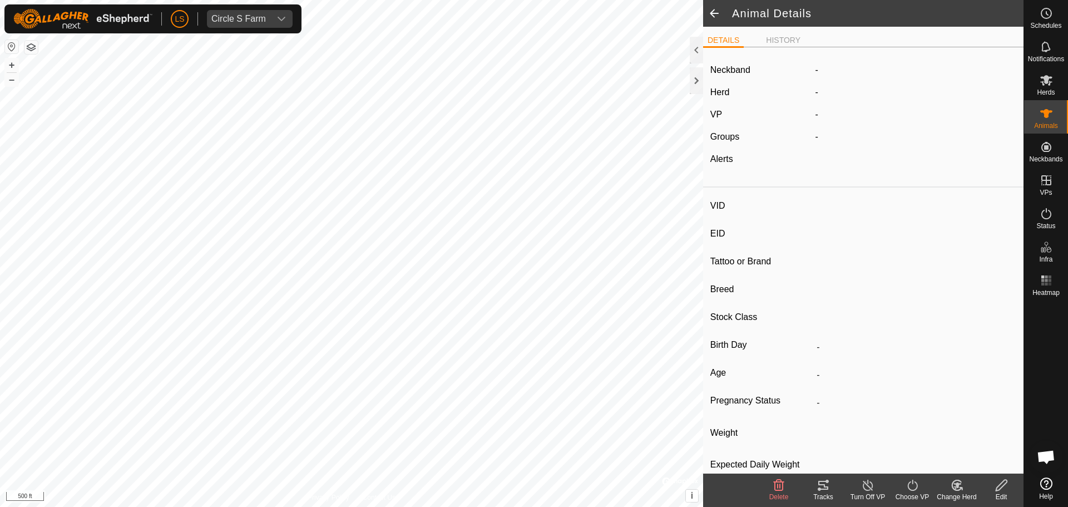
type input "0 kg"
type input "-"
click at [997, 492] on div "Edit" at bounding box center [1001, 497] width 45 height 10
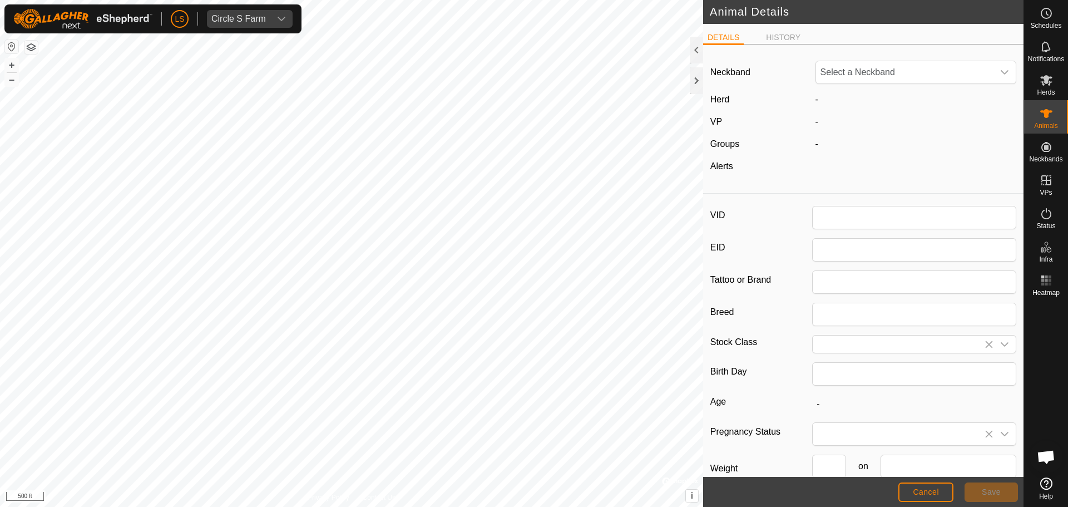
type input "1896Hazel"
type input "0"
click at [835, 77] on span "Unfit" at bounding box center [905, 72] width 178 height 22
type input "375"
click at [842, 124] on li "3752226553" at bounding box center [914, 130] width 195 height 22
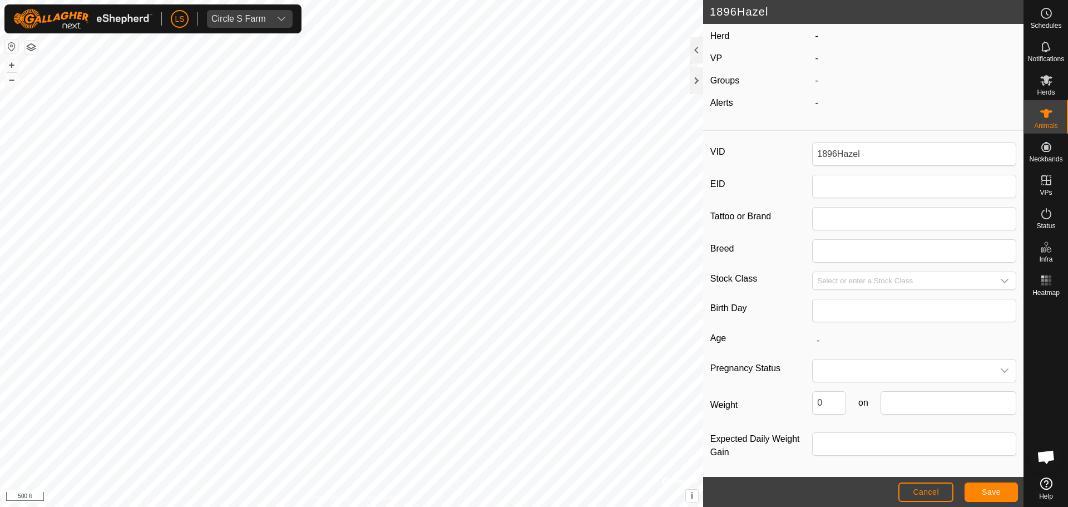
scroll to position [66, 0]
click at [865, 364] on span at bounding box center [903, 368] width 181 height 22
click at [990, 489] on span "Save" at bounding box center [991, 491] width 19 height 9
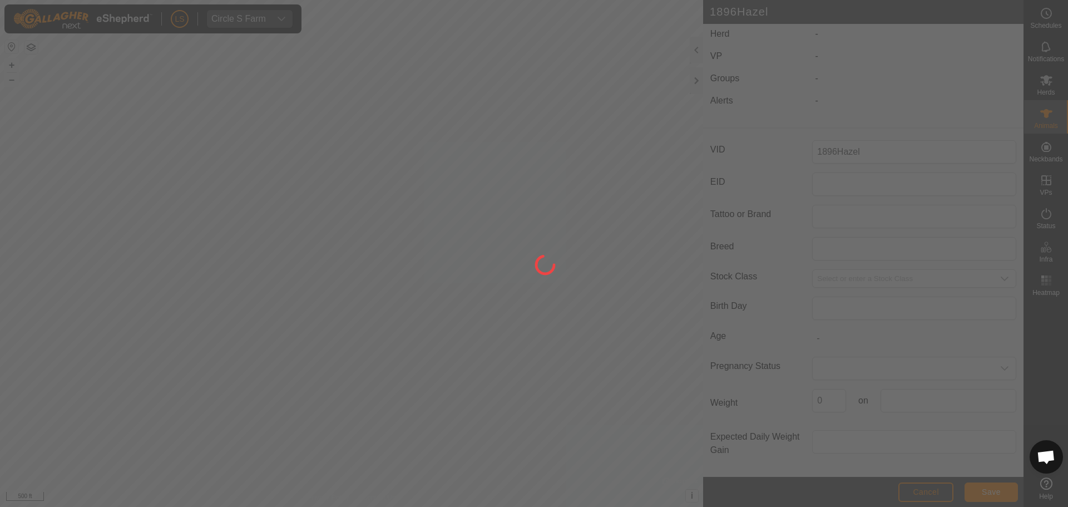
scroll to position [32, 0]
type input "-"
type input "0 kg"
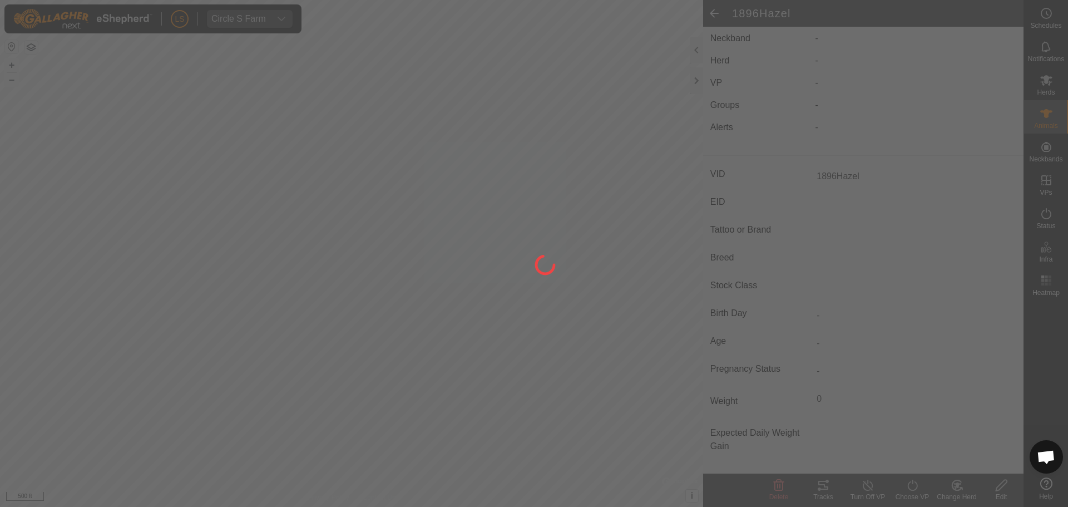
type input "-"
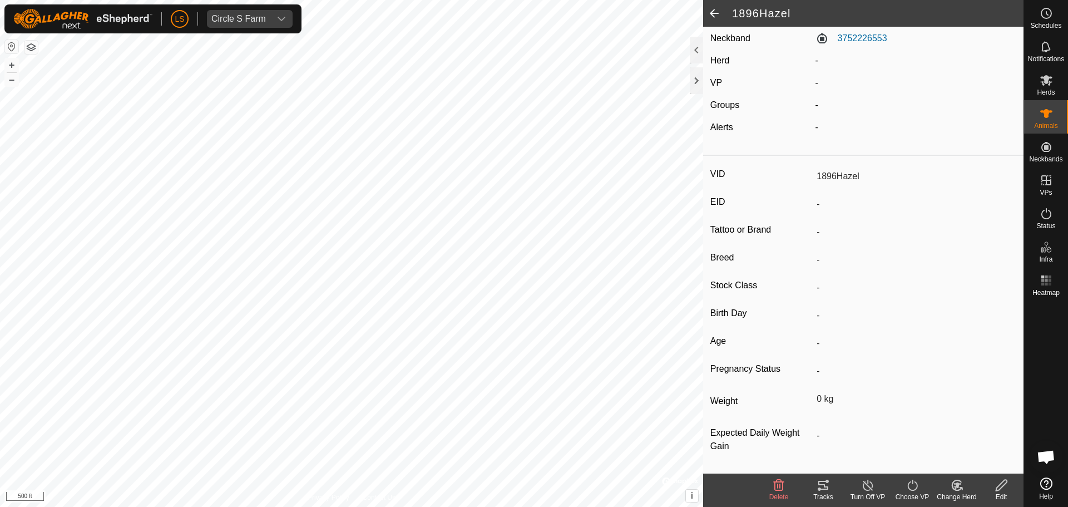
click at [950, 482] on icon at bounding box center [957, 485] width 14 height 13
click at [977, 436] on link "Choose Herd..." at bounding box center [990, 437] width 110 height 22
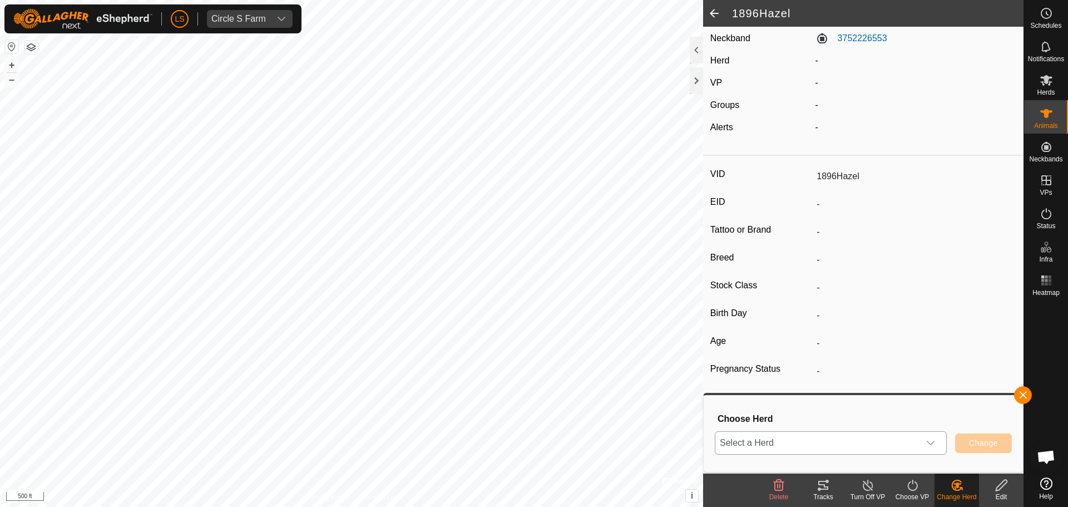
click at [881, 442] on span "Select a Herd" at bounding box center [818, 443] width 204 height 22
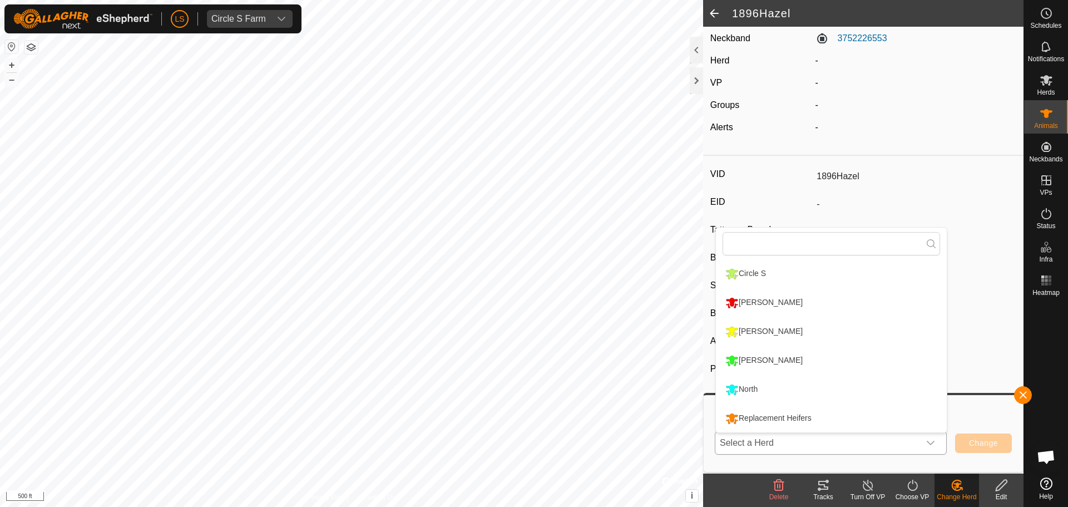
click at [822, 412] on li "Replacement Heifers" at bounding box center [831, 419] width 231 height 28
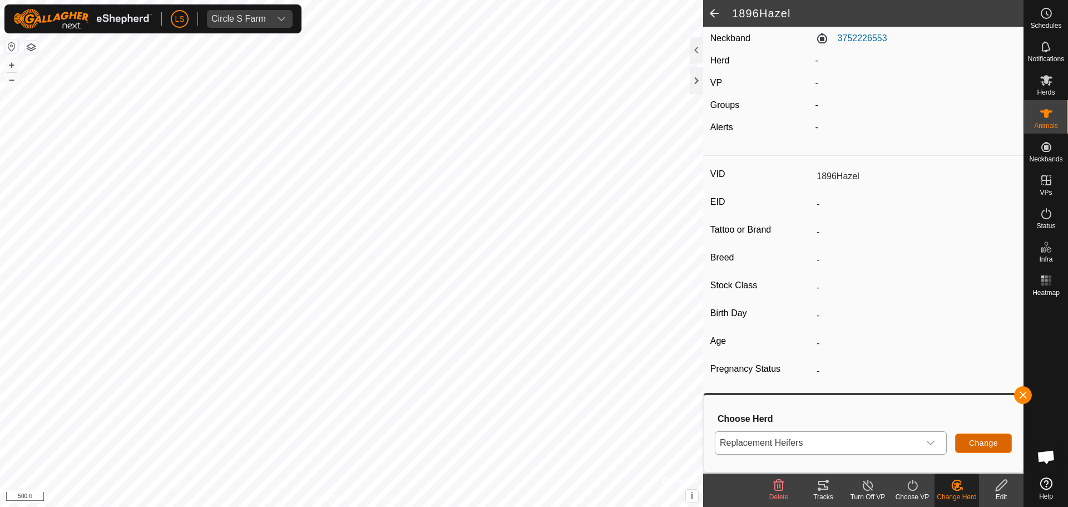
click at [970, 443] on span "Change" at bounding box center [983, 442] width 29 height 9
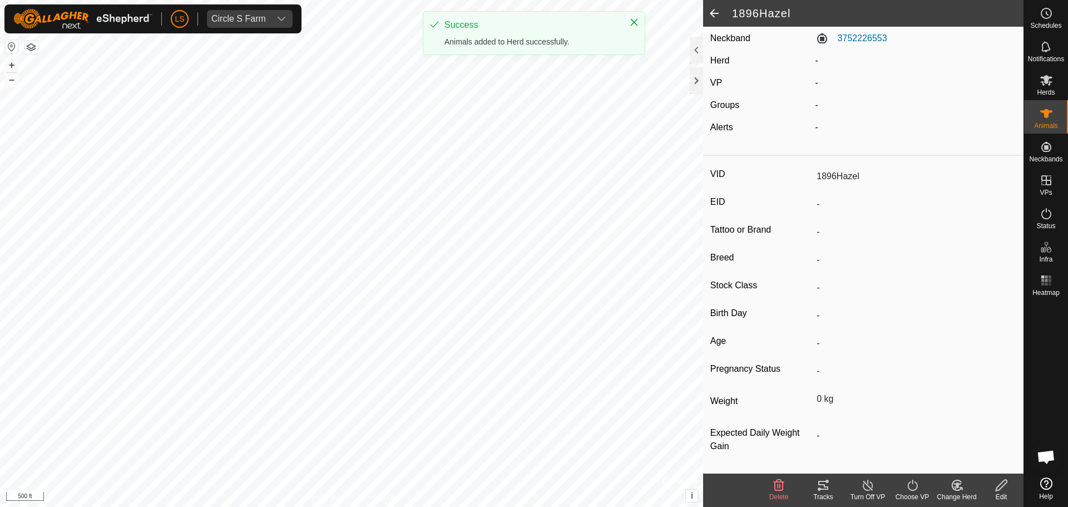
scroll to position [32, 0]
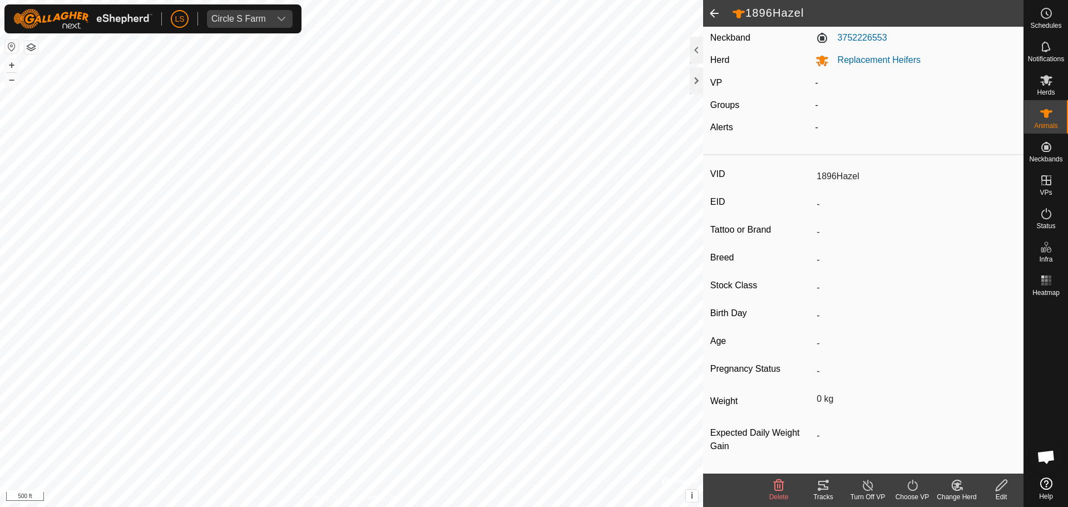
click at [717, 13] on span at bounding box center [714, 13] width 22 height 27
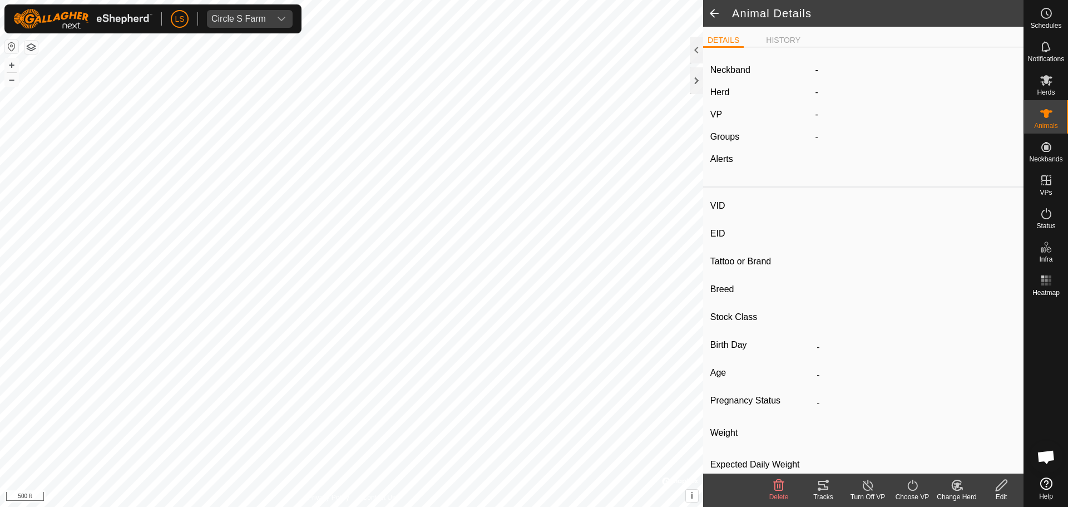
type input "1896Hazel"
type input "-"
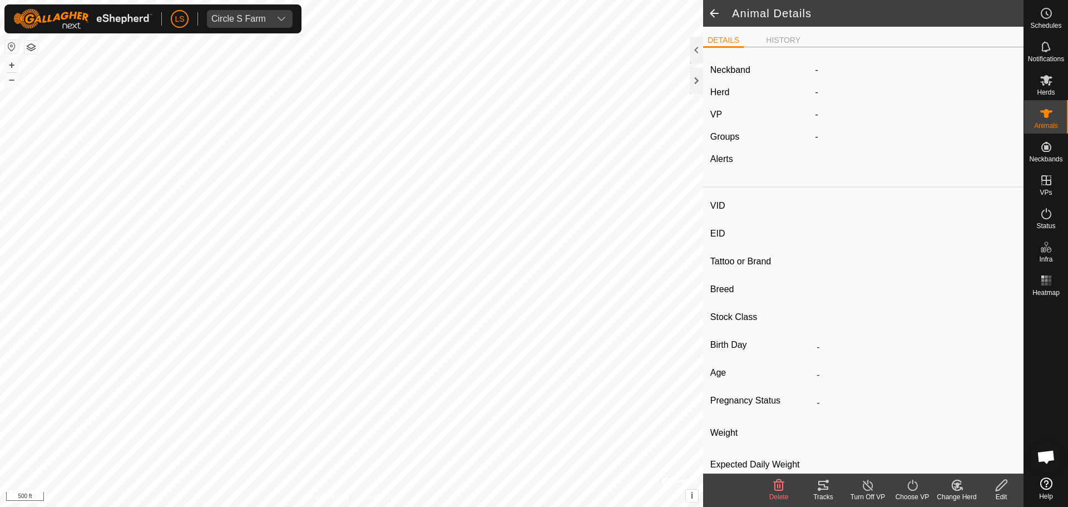
type input "0 kg"
type input "-"
click at [713, 12] on span at bounding box center [714, 13] width 22 height 27
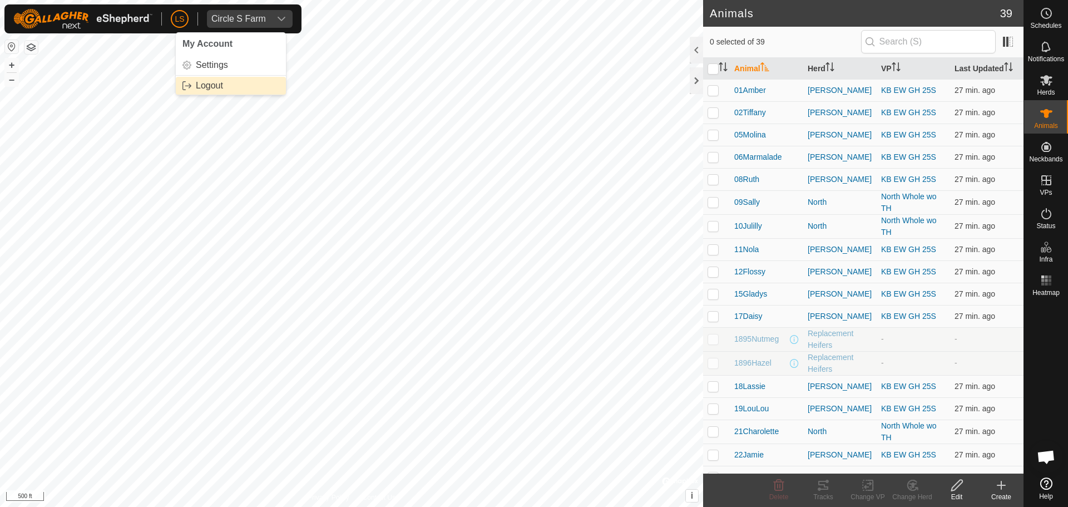
click at [208, 79] on link "Logout" at bounding box center [231, 86] width 110 height 18
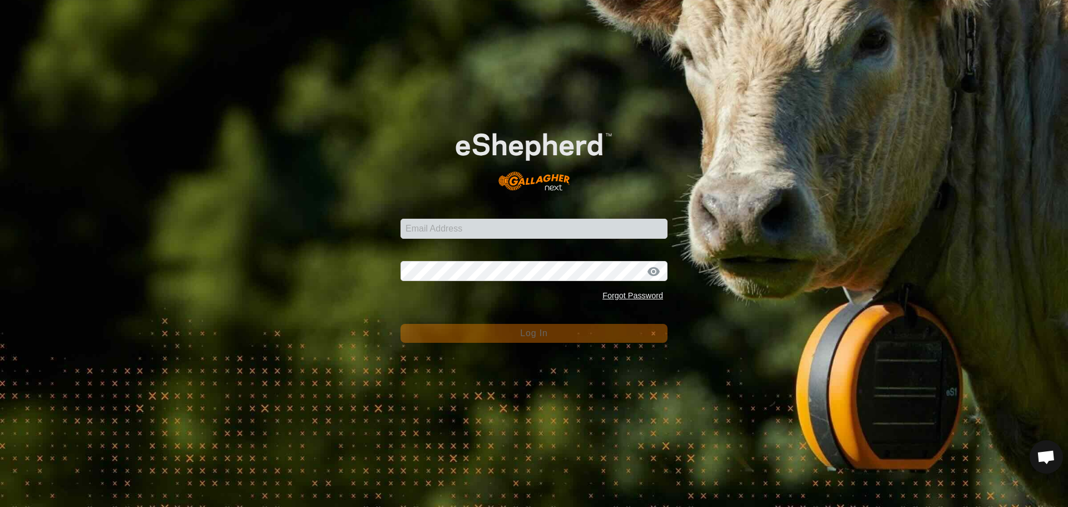
click at [208, 79] on div "Email Address Password Forgot Password Log In" at bounding box center [534, 253] width 1068 height 507
